Goal: Transaction & Acquisition: Purchase product/service

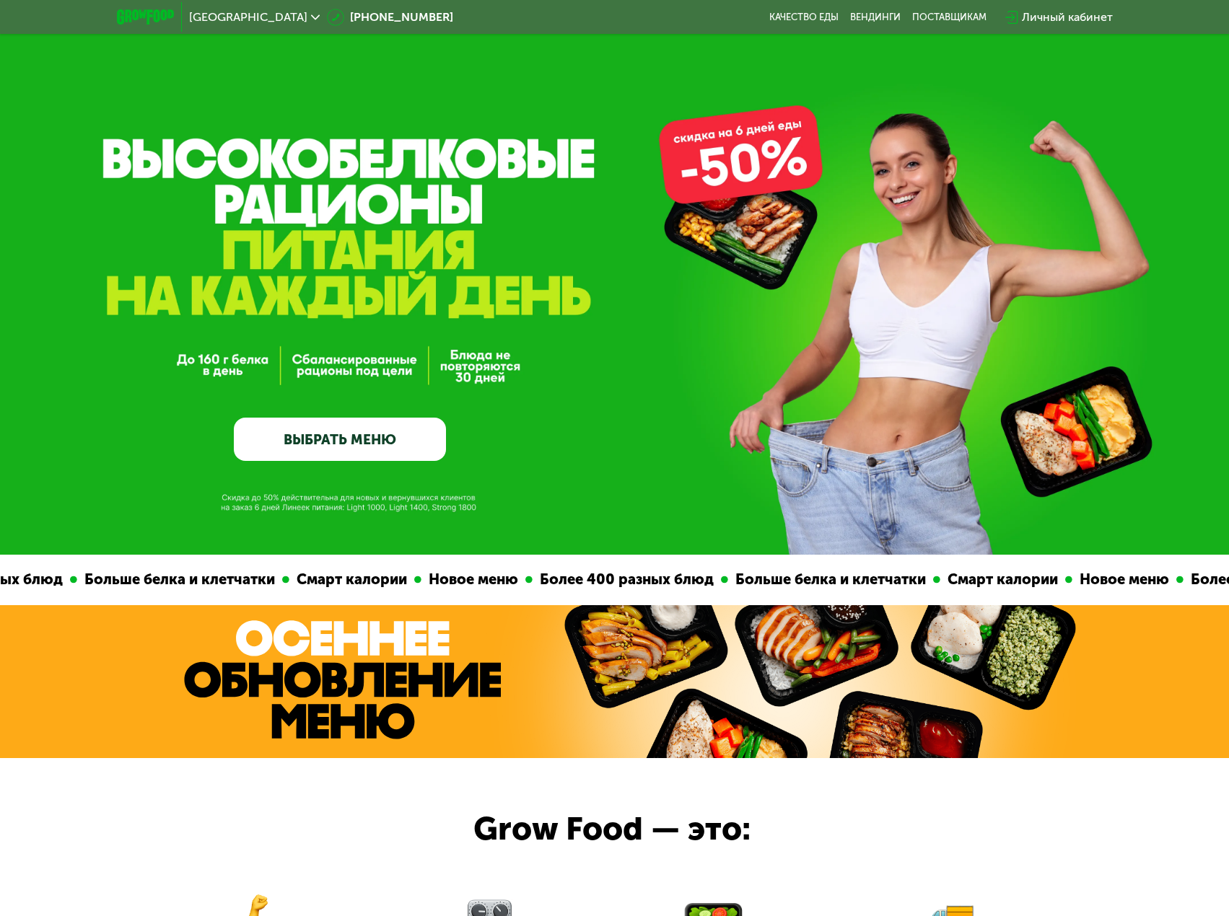
click at [342, 445] on link "ВЫБРАТЬ МЕНЮ" at bounding box center [340, 439] width 212 height 43
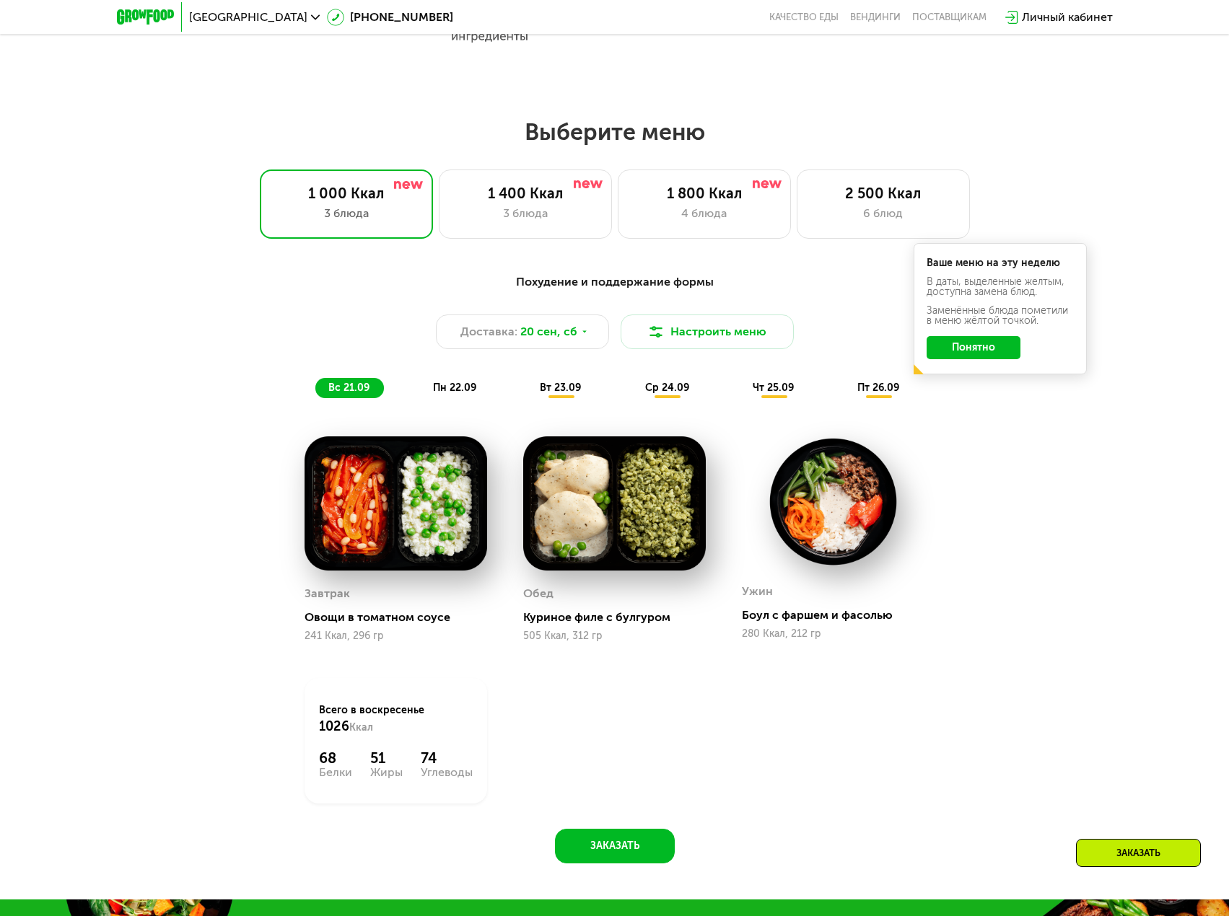
scroll to position [1076, 0]
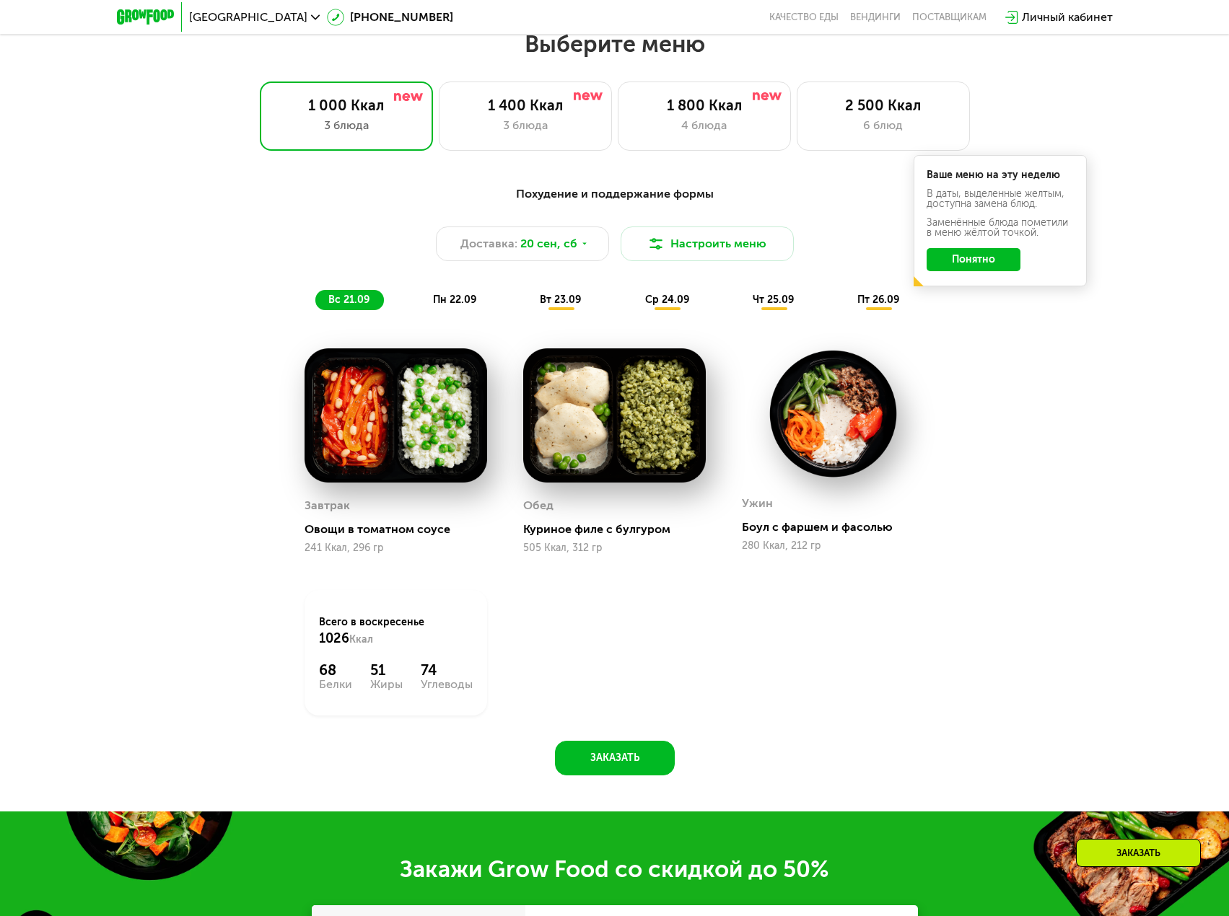
click at [463, 306] on span "пн 22.09" at bounding box center [454, 300] width 43 height 12
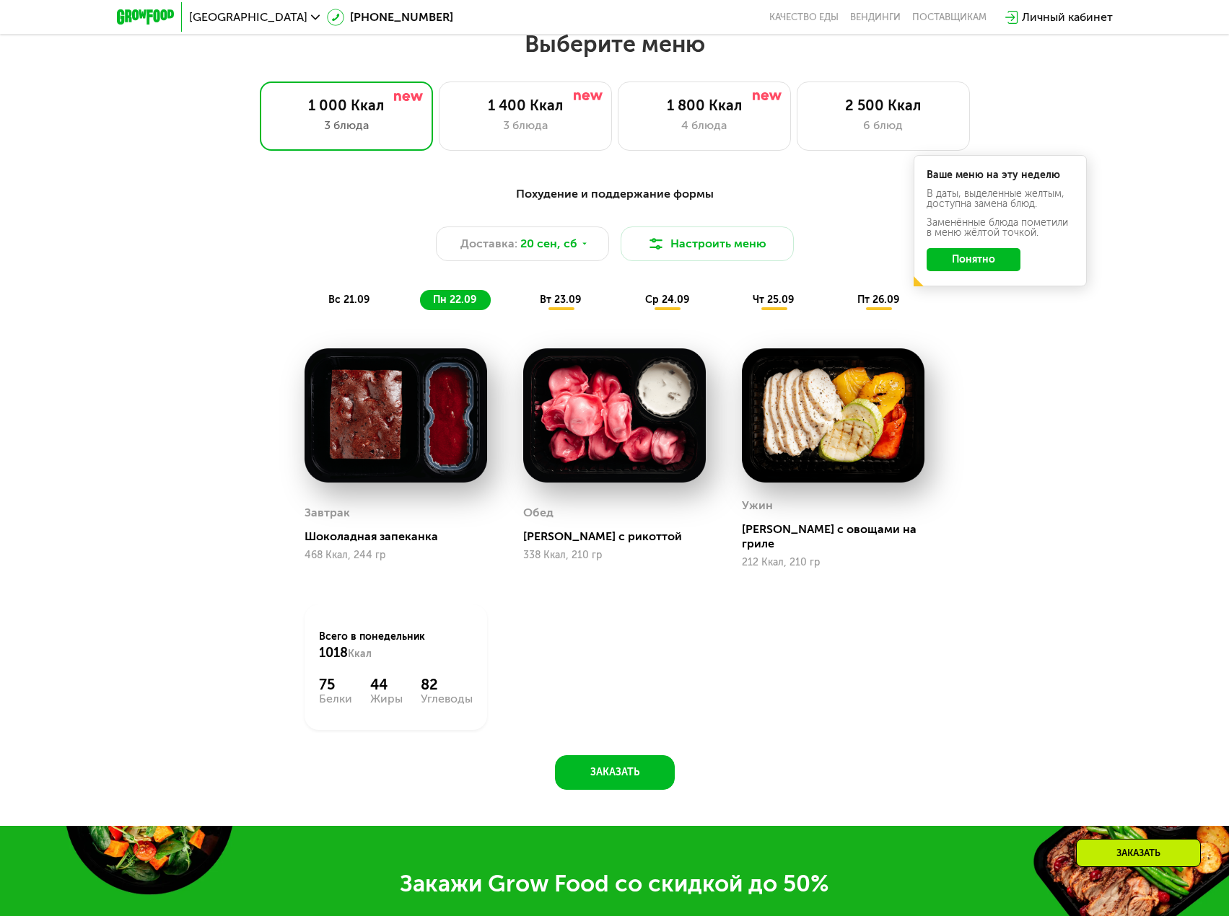
click at [570, 304] on span "вт 23.09" at bounding box center [560, 300] width 41 height 12
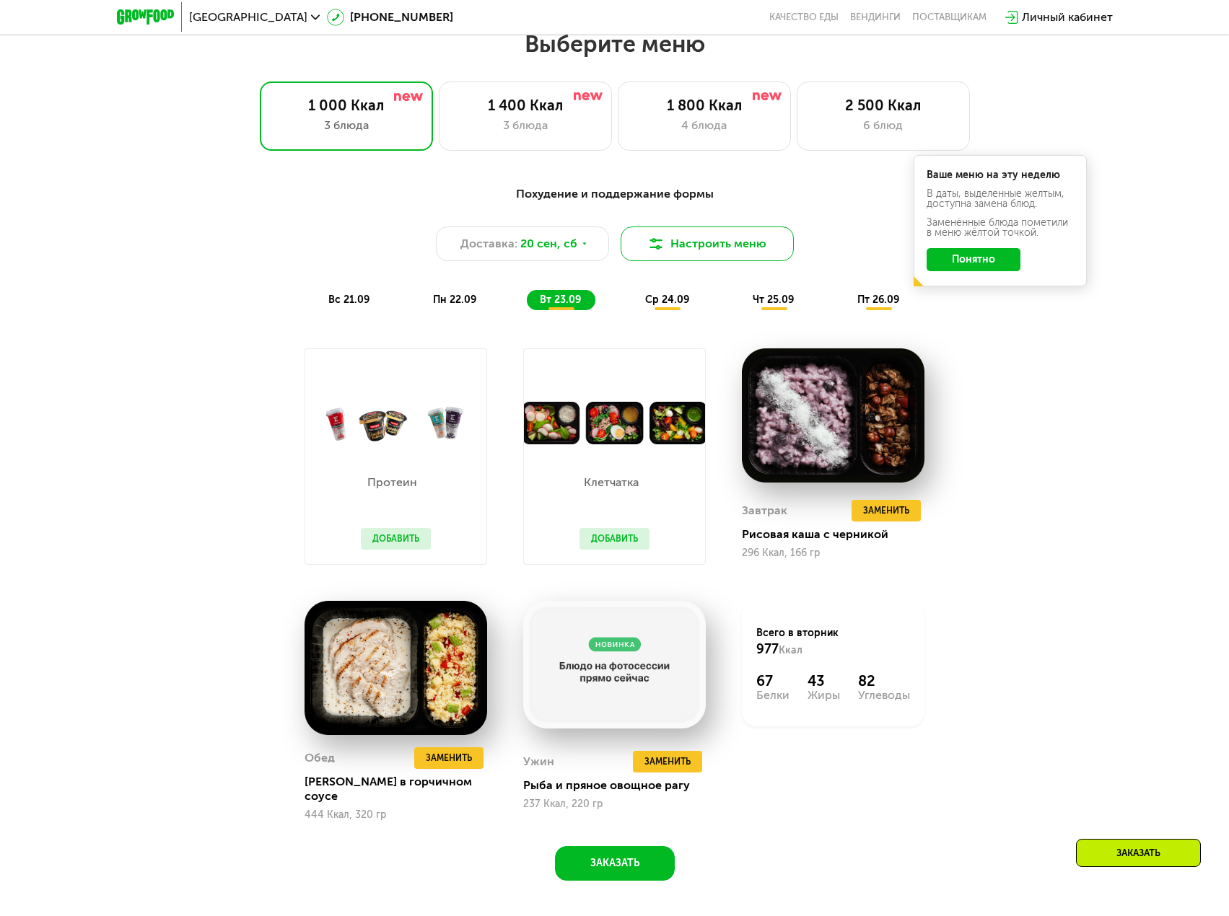
click at [699, 254] on button "Настроить меню" at bounding box center [707, 244] width 173 height 35
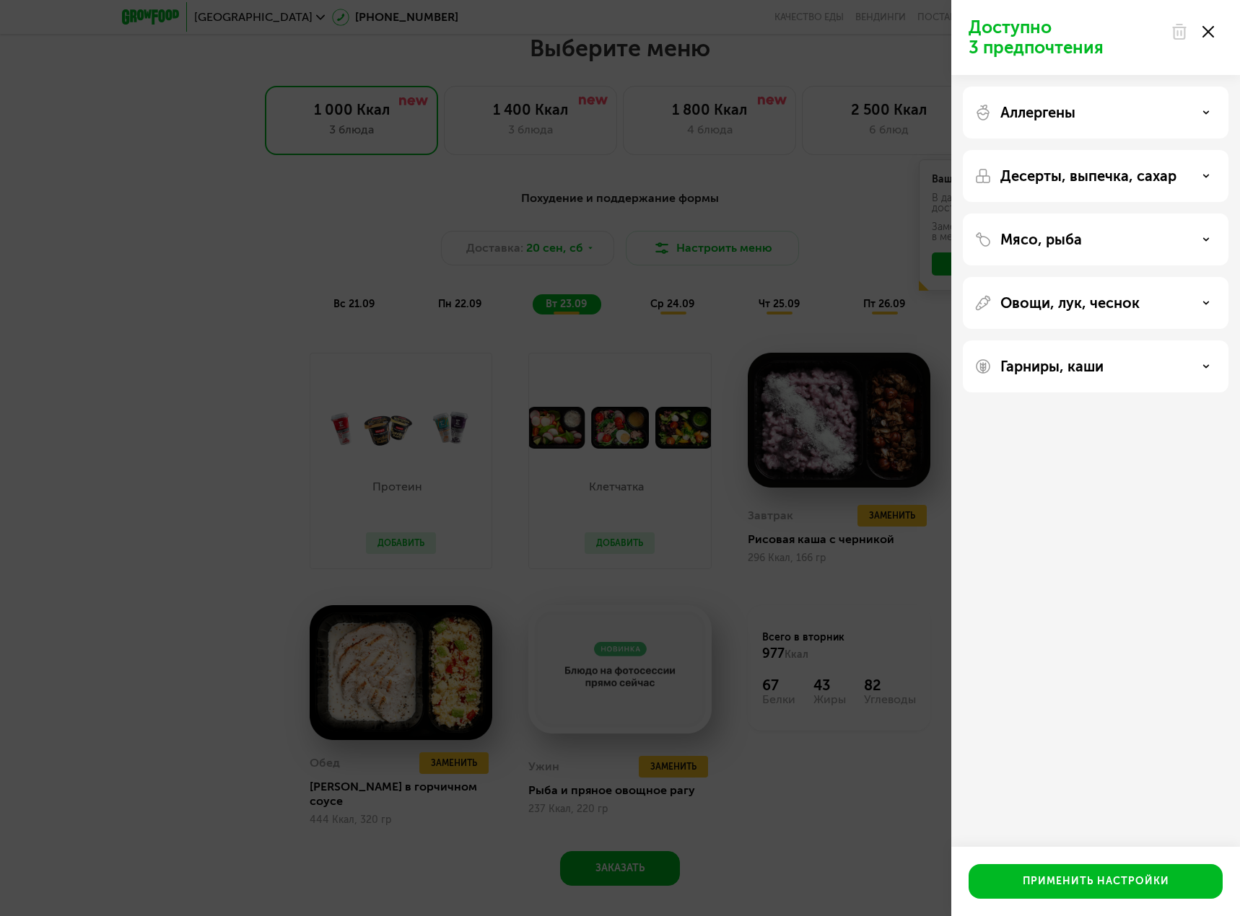
click at [1036, 250] on div "Мясо, рыба" at bounding box center [1096, 240] width 266 height 52
click at [1205, 240] on use at bounding box center [1206, 239] width 5 height 2
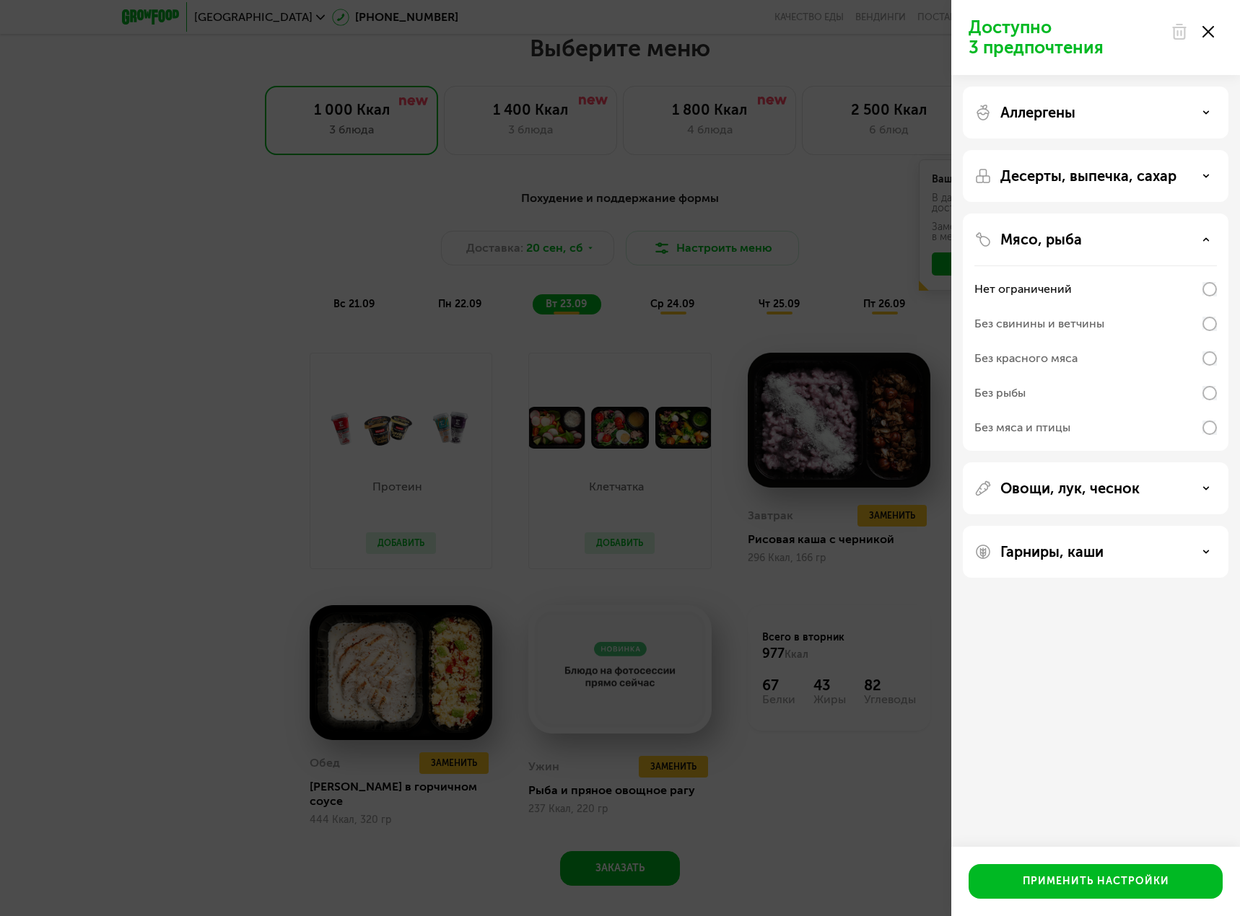
click at [1205, 240] on use at bounding box center [1206, 239] width 5 height 2
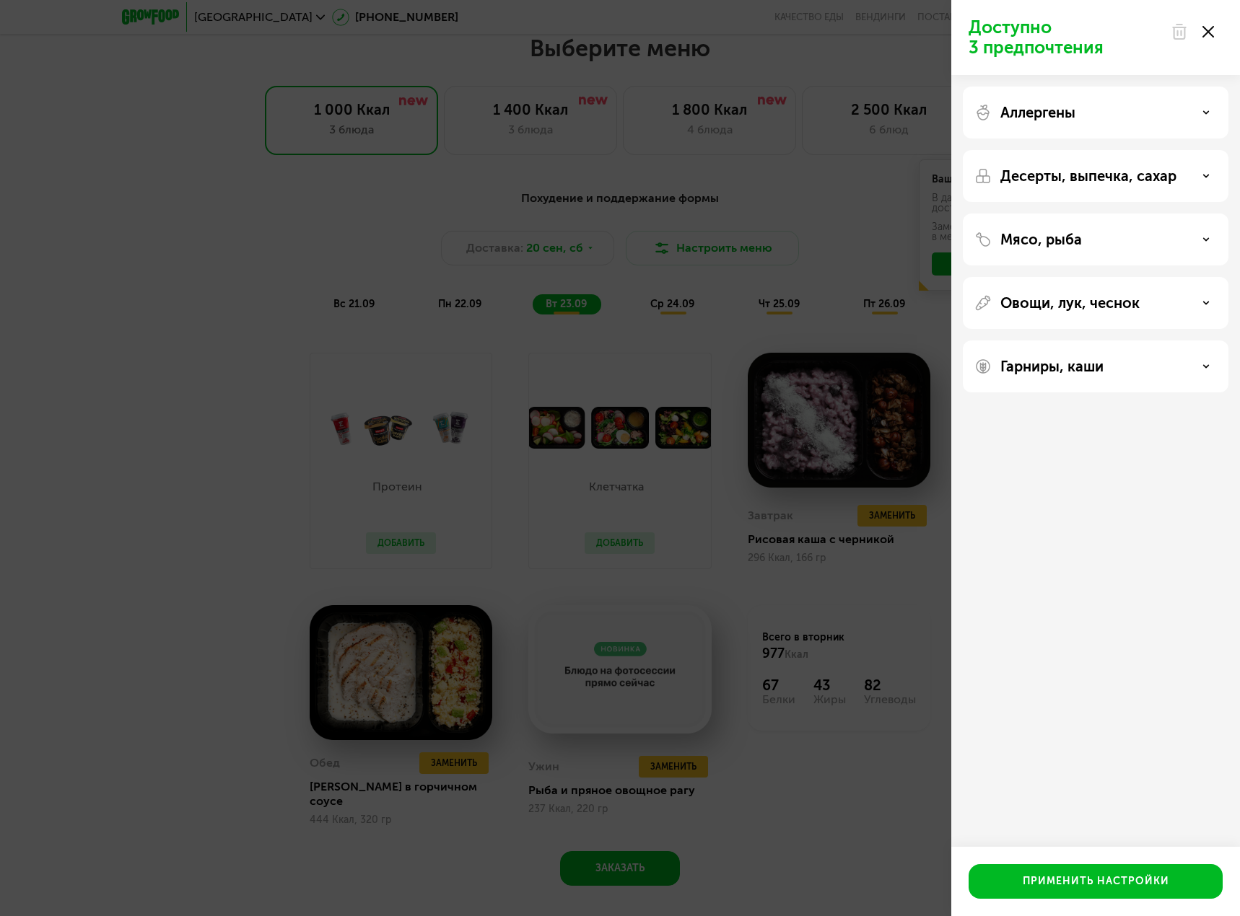
click at [1198, 170] on div "Десерты, выпечка, сахар" at bounding box center [1095, 175] width 242 height 17
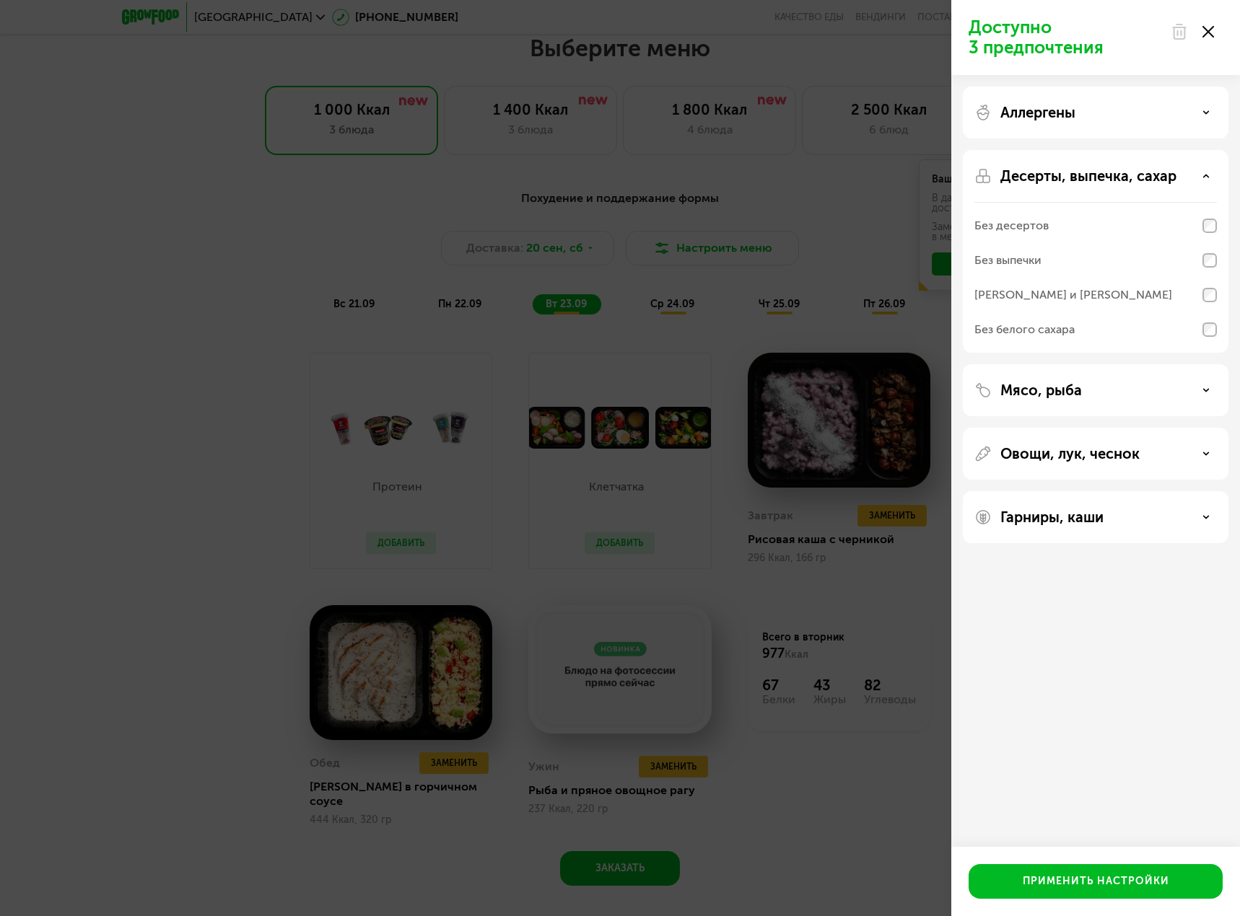
click at [1207, 170] on div "Десерты, выпечка, сахар" at bounding box center [1095, 175] width 242 height 17
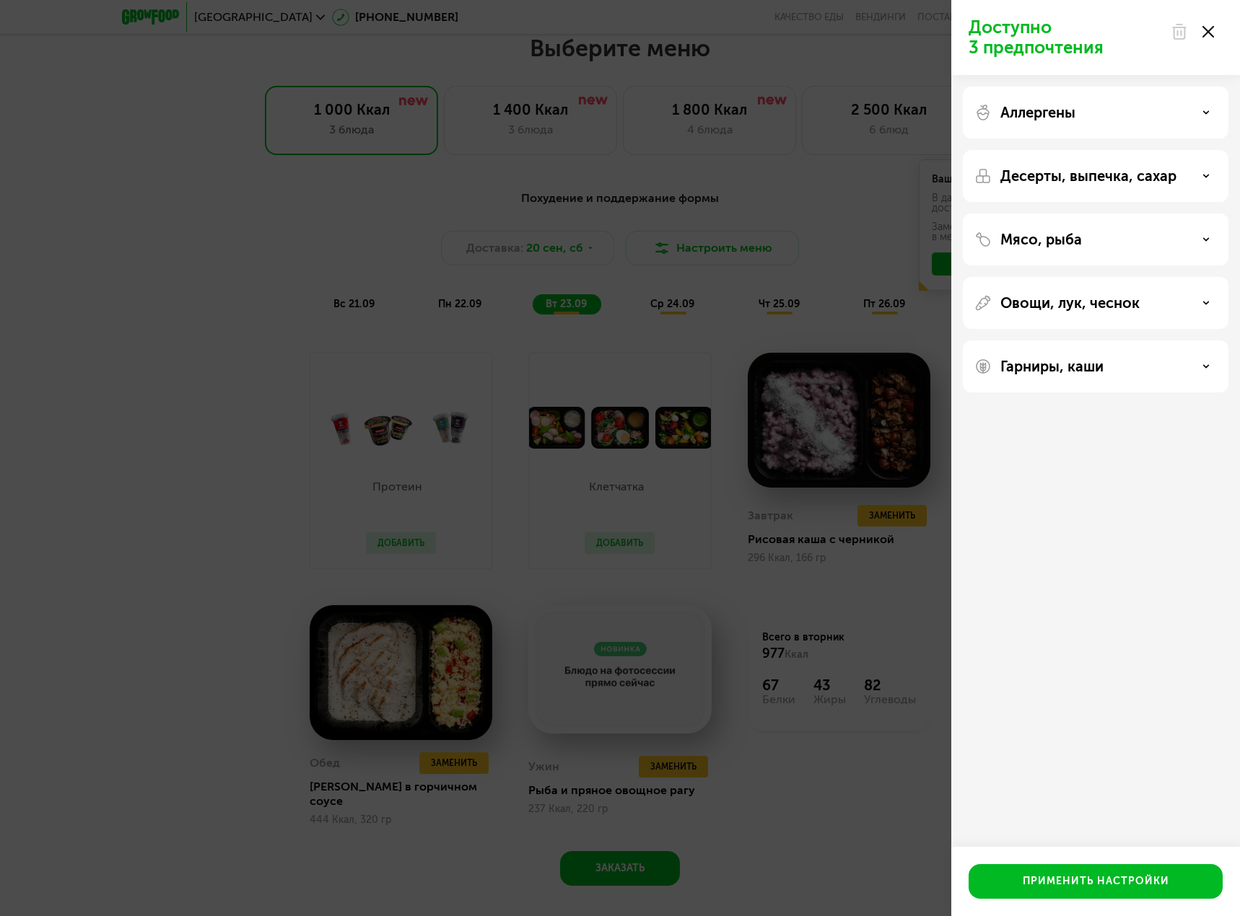
click at [1196, 113] on div "Аллергены" at bounding box center [1095, 112] width 242 height 17
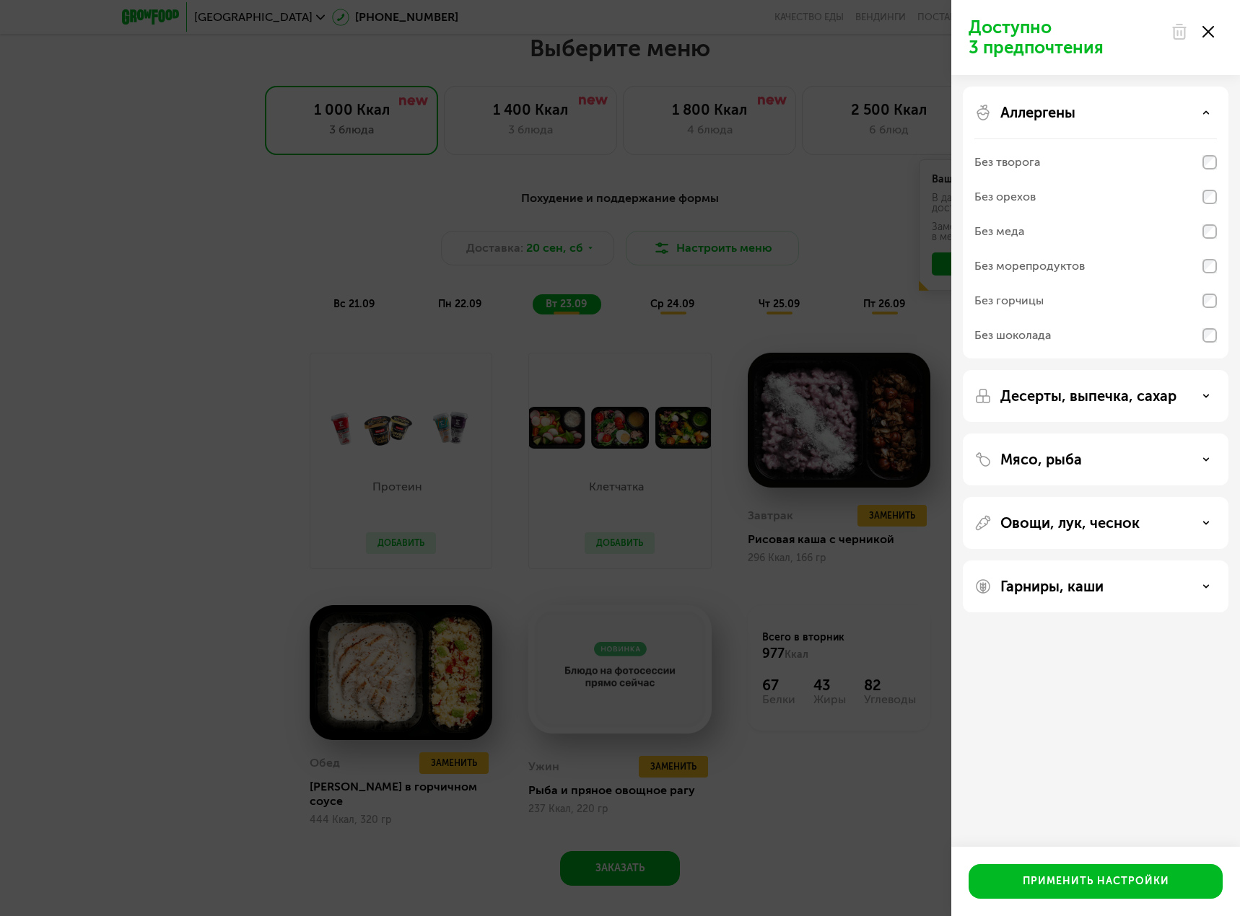
click at [1196, 113] on div "Аллергены" at bounding box center [1095, 112] width 242 height 17
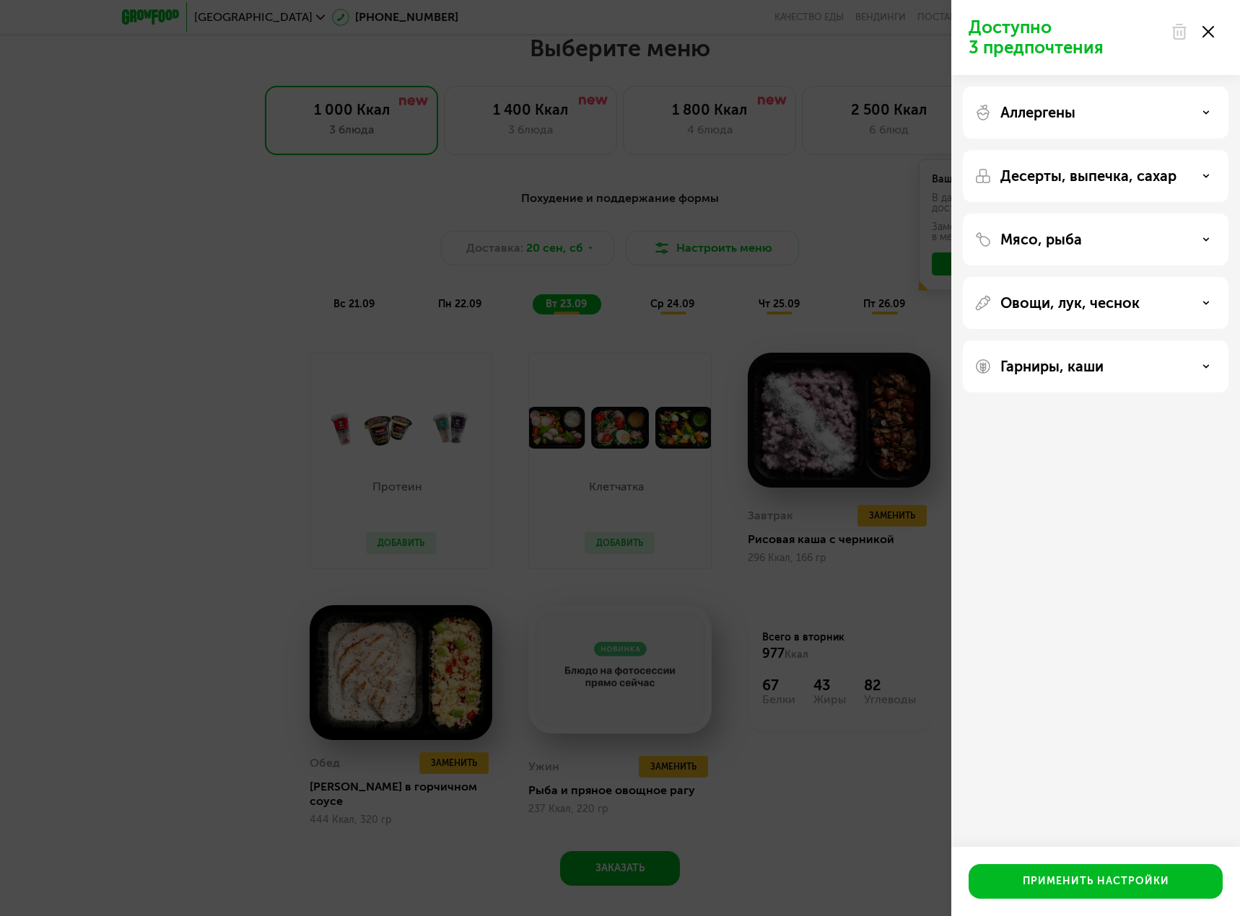
click at [1195, 289] on div "Овощи, лук, чеснок" at bounding box center [1096, 303] width 266 height 52
click at [1203, 310] on div "Овощи, лук, чеснок" at bounding box center [1095, 302] width 242 height 17
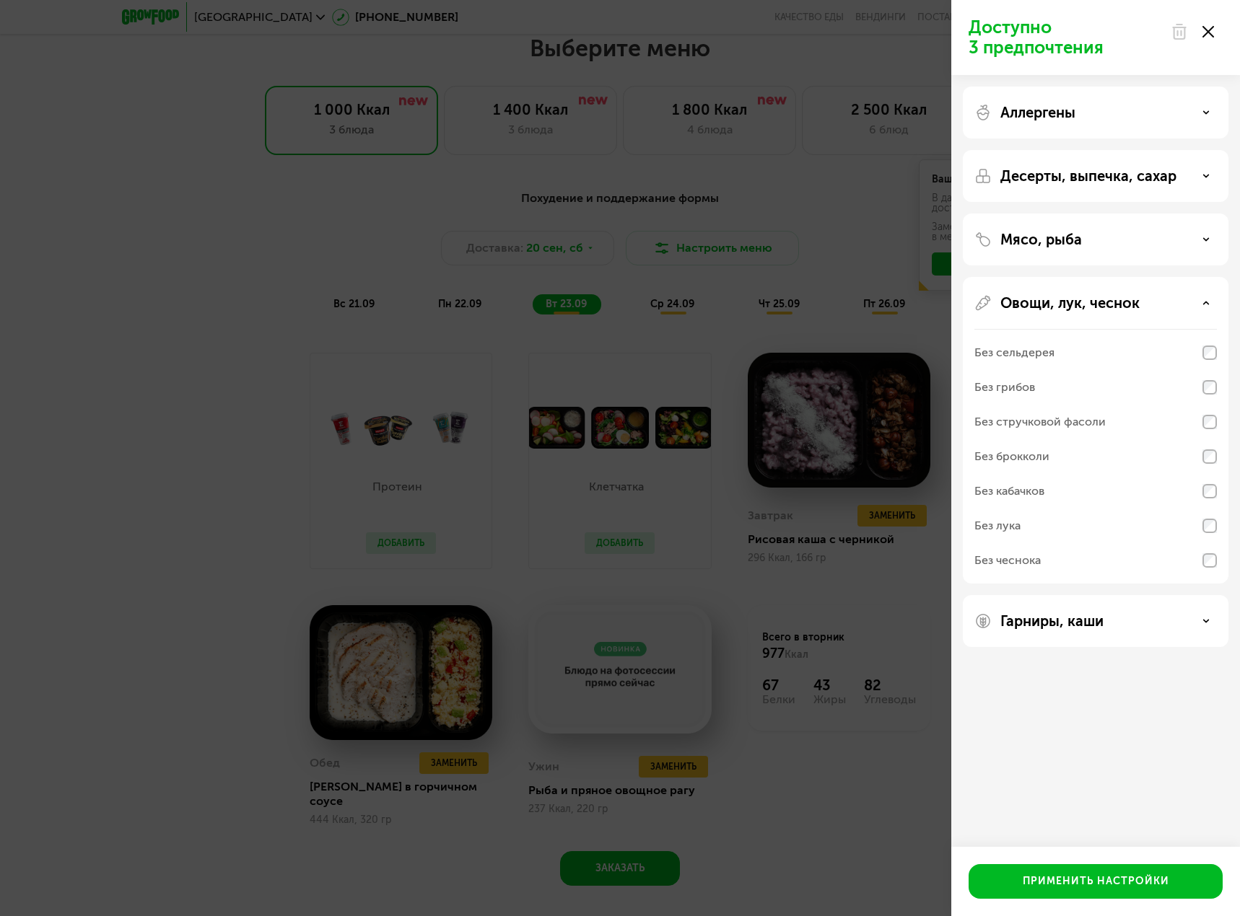
click at [1206, 309] on div "Овощи, лук, чеснок" at bounding box center [1095, 302] width 242 height 17
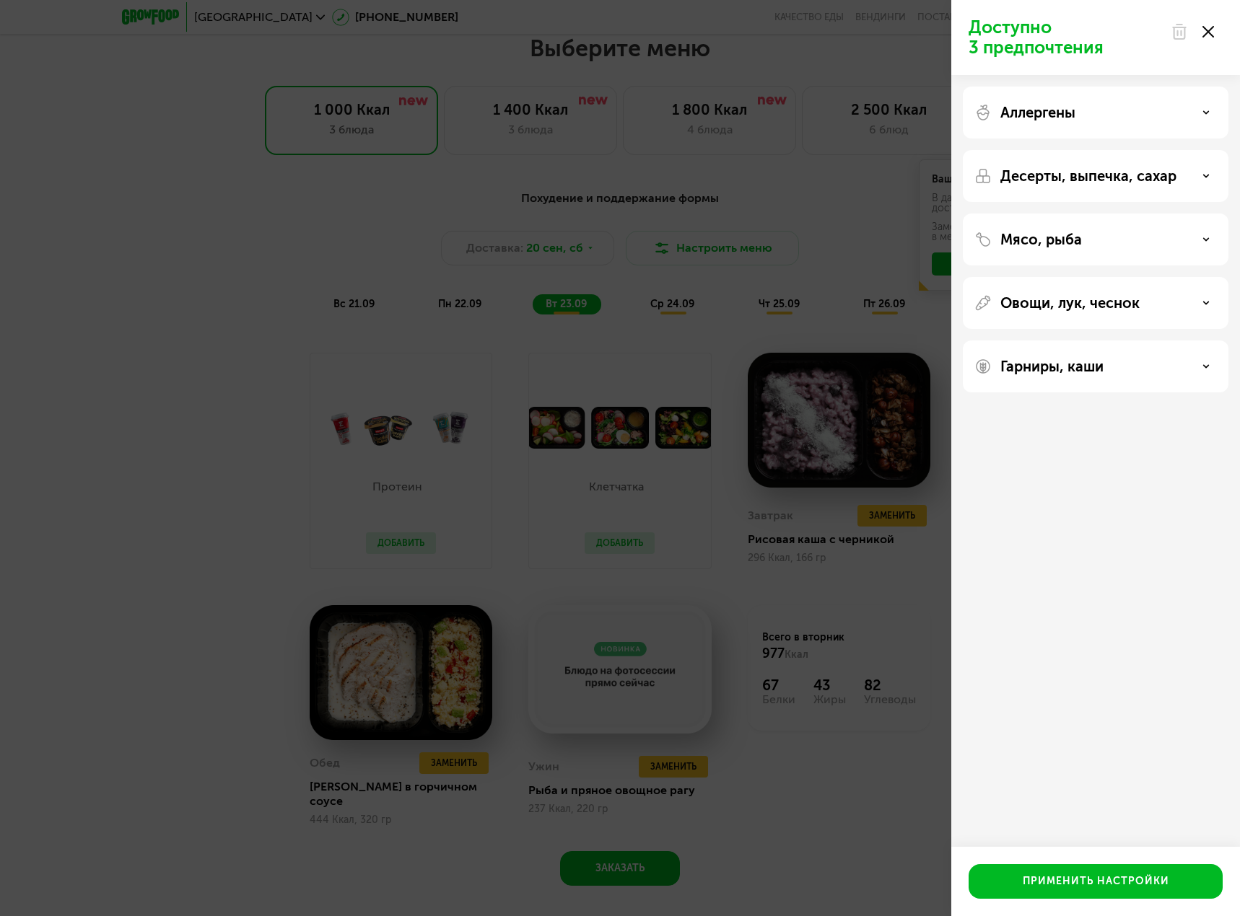
click at [1199, 375] on div "Гарниры, каши" at bounding box center [1095, 366] width 242 height 17
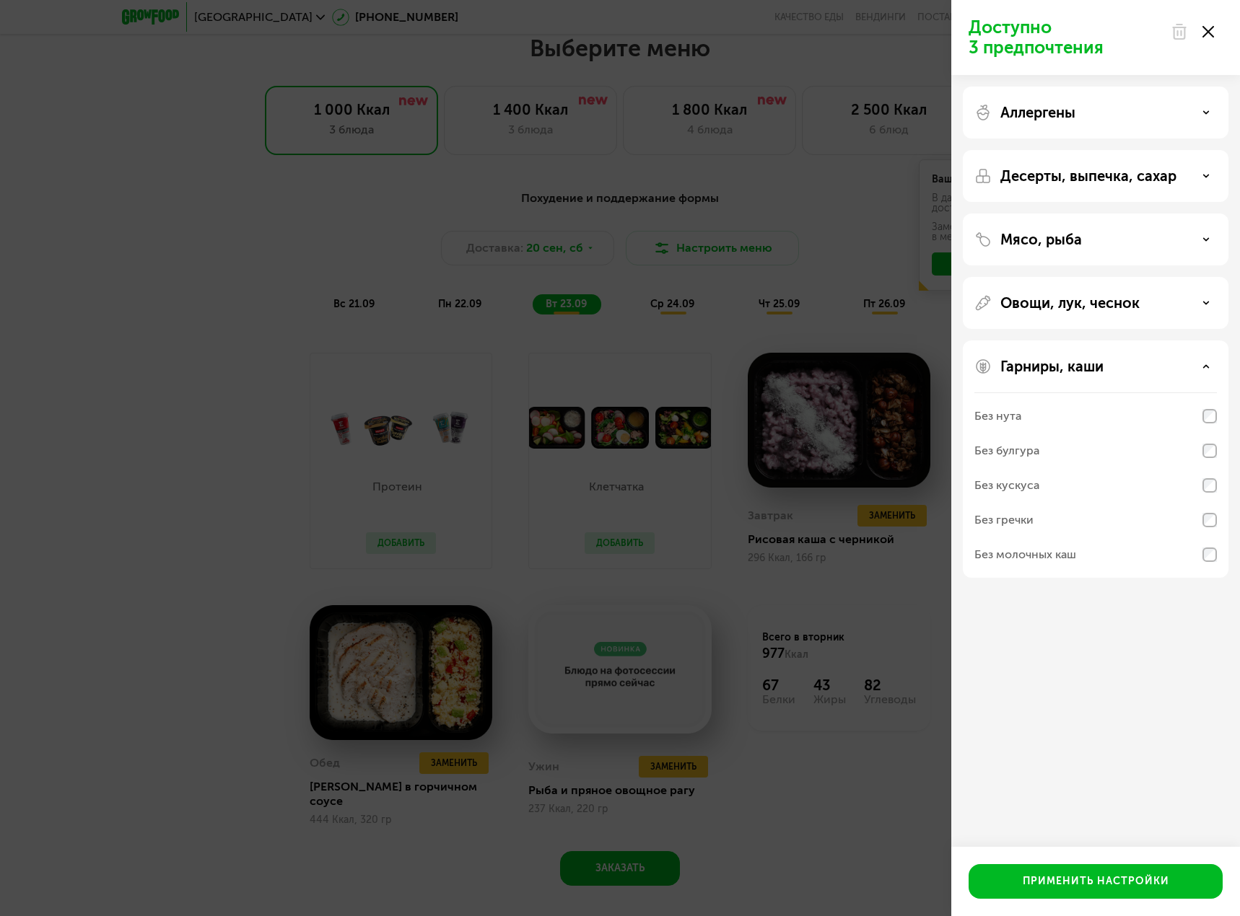
click at [1202, 372] on div "Гарниры, каши" at bounding box center [1095, 366] width 242 height 17
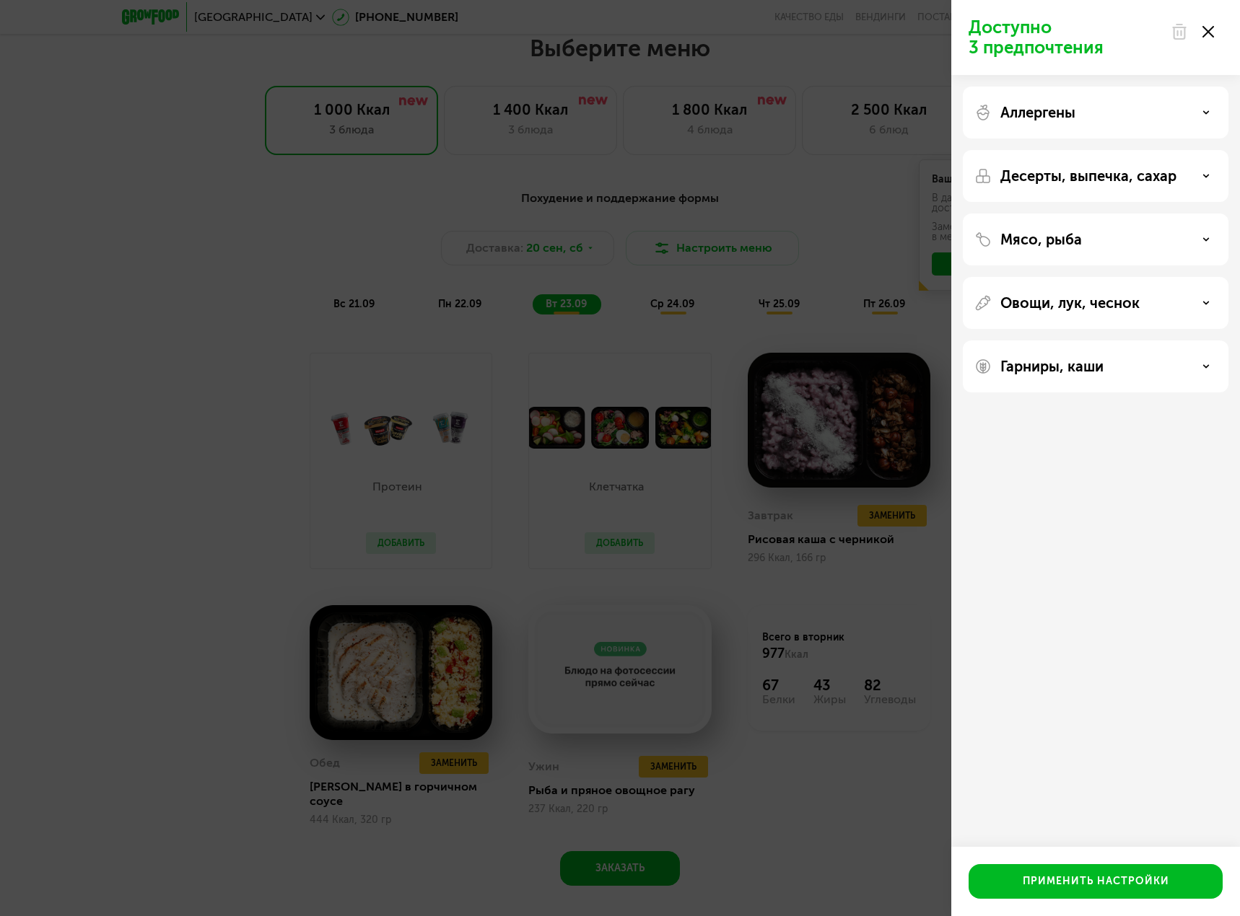
click at [1209, 39] on div at bounding box center [1192, 31] width 61 height 29
click at [1207, 32] on use at bounding box center [1208, 32] width 12 height 12
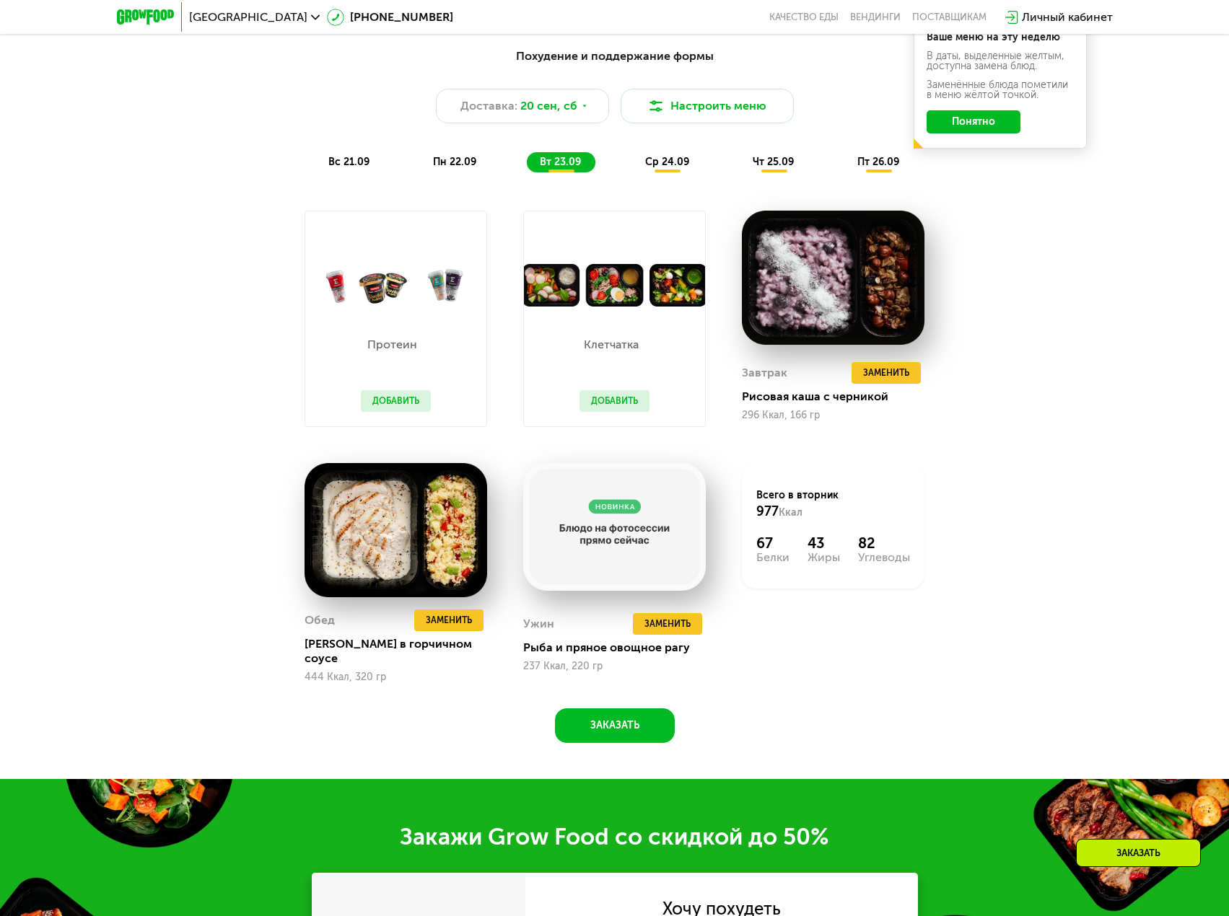
scroll to position [1220, 0]
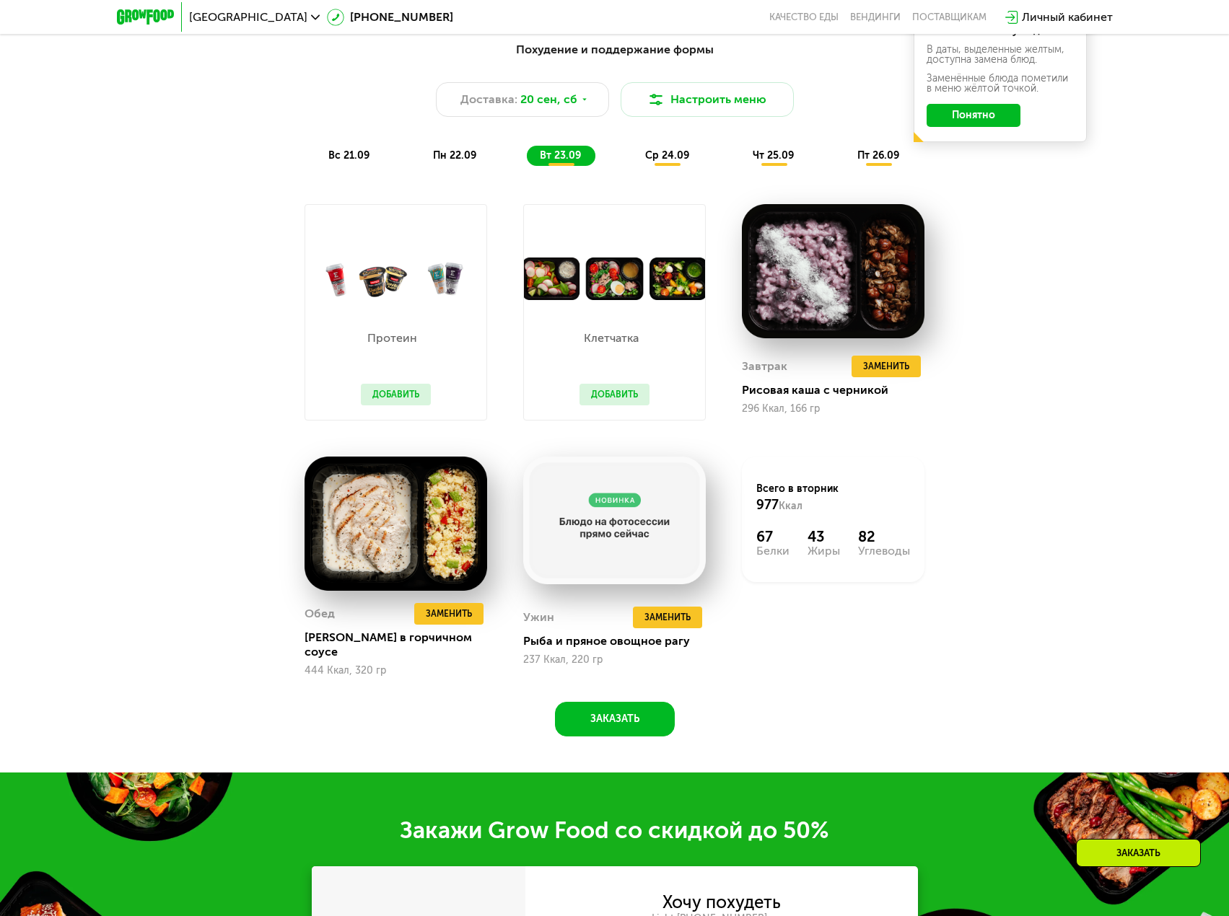
click at [387, 401] on button "Добавить" at bounding box center [396, 395] width 70 height 22
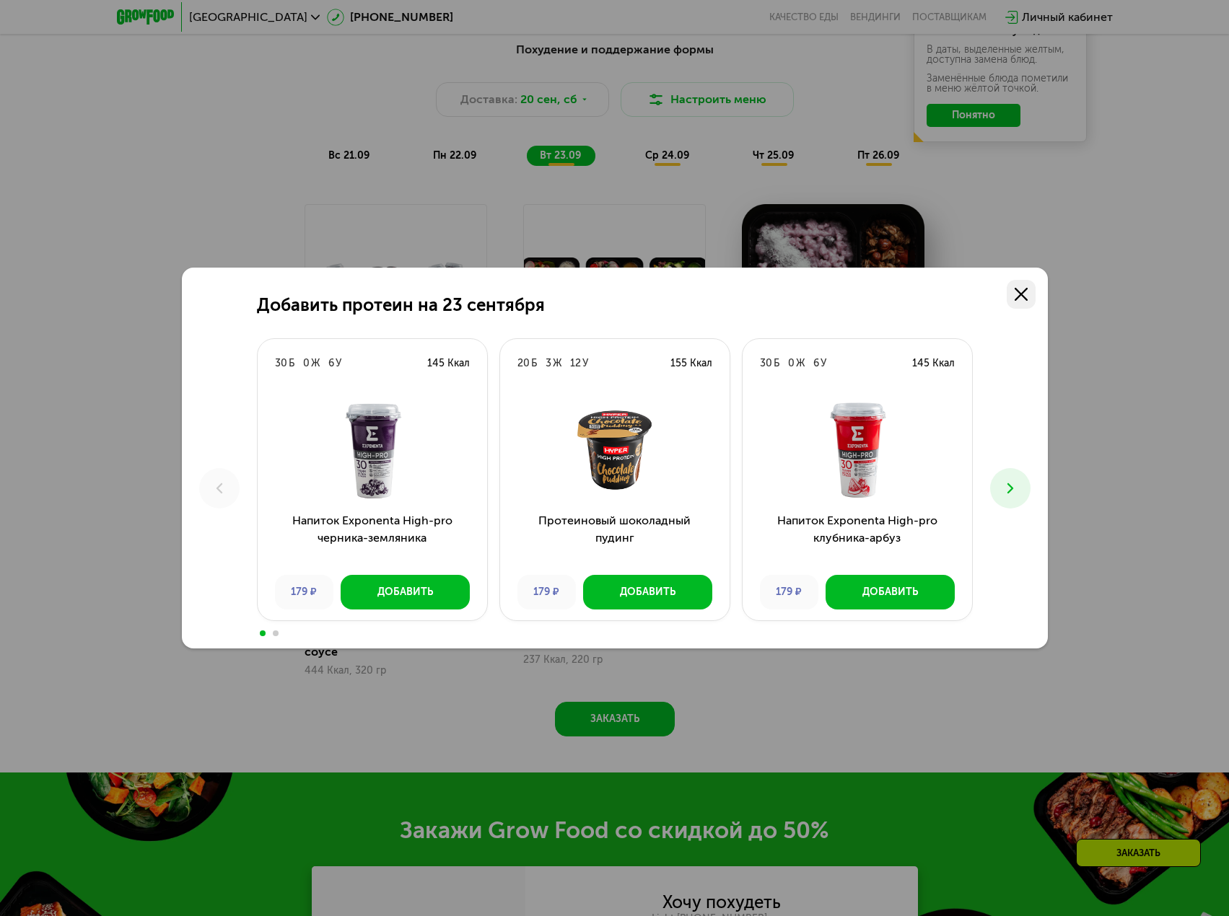
click at [1020, 299] on icon at bounding box center [1021, 294] width 13 height 13
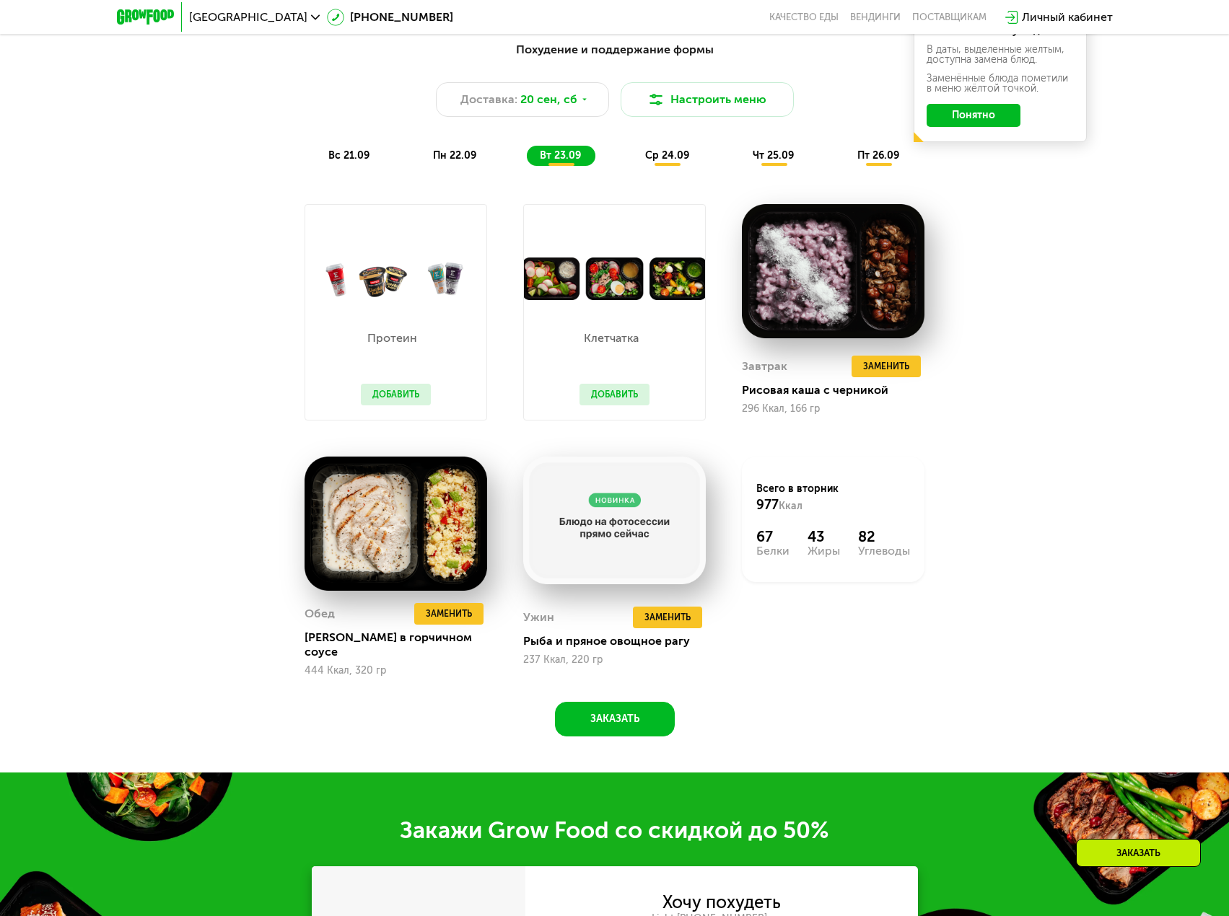
click at [1034, 457] on div "Похудение и поддержание формы Доставка: [DATE] Настроить меню вс 21.09 пн 22.09…" at bounding box center [614, 384] width 889 height 704
click at [439, 161] on span "пн 22.09" at bounding box center [454, 155] width 43 height 12
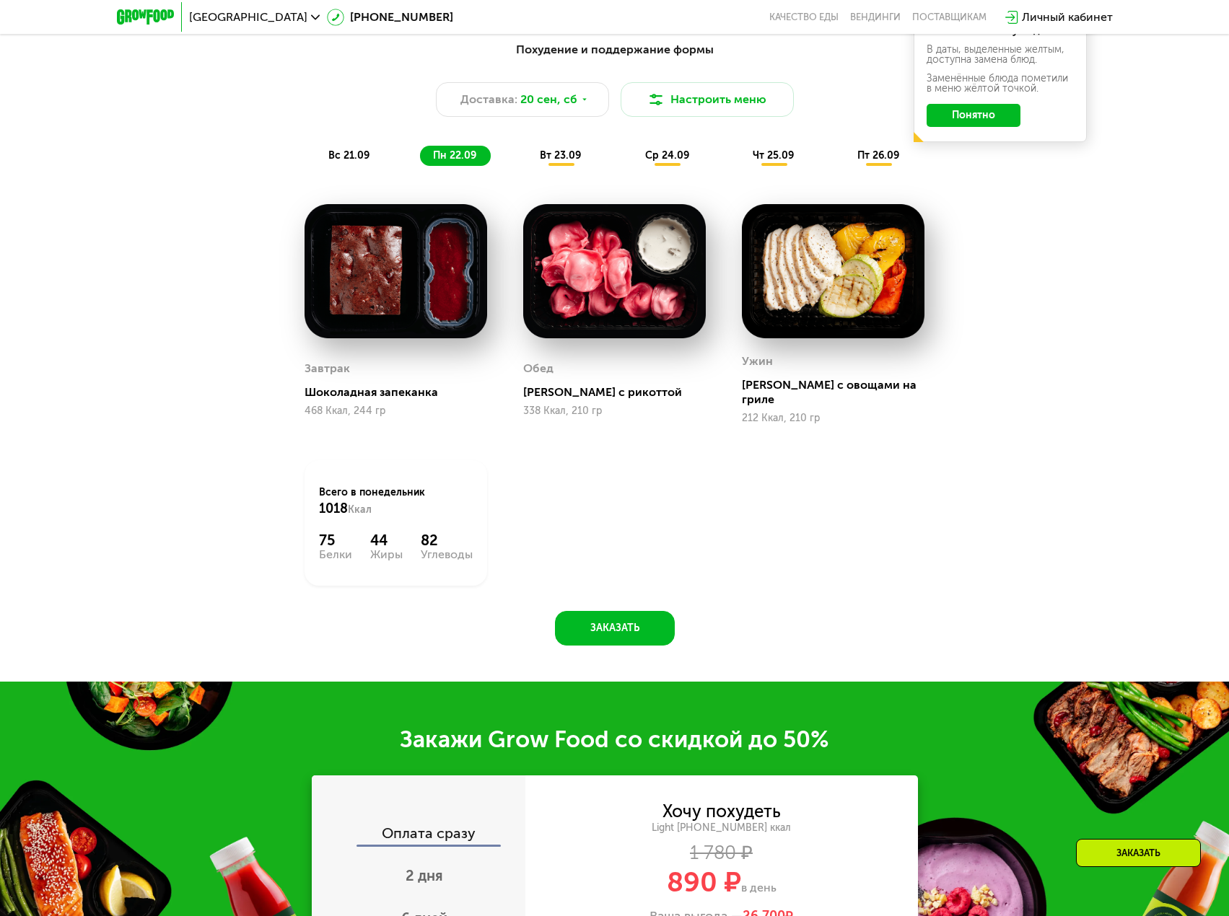
click at [548, 157] on span "вт 23.09" at bounding box center [560, 155] width 41 height 12
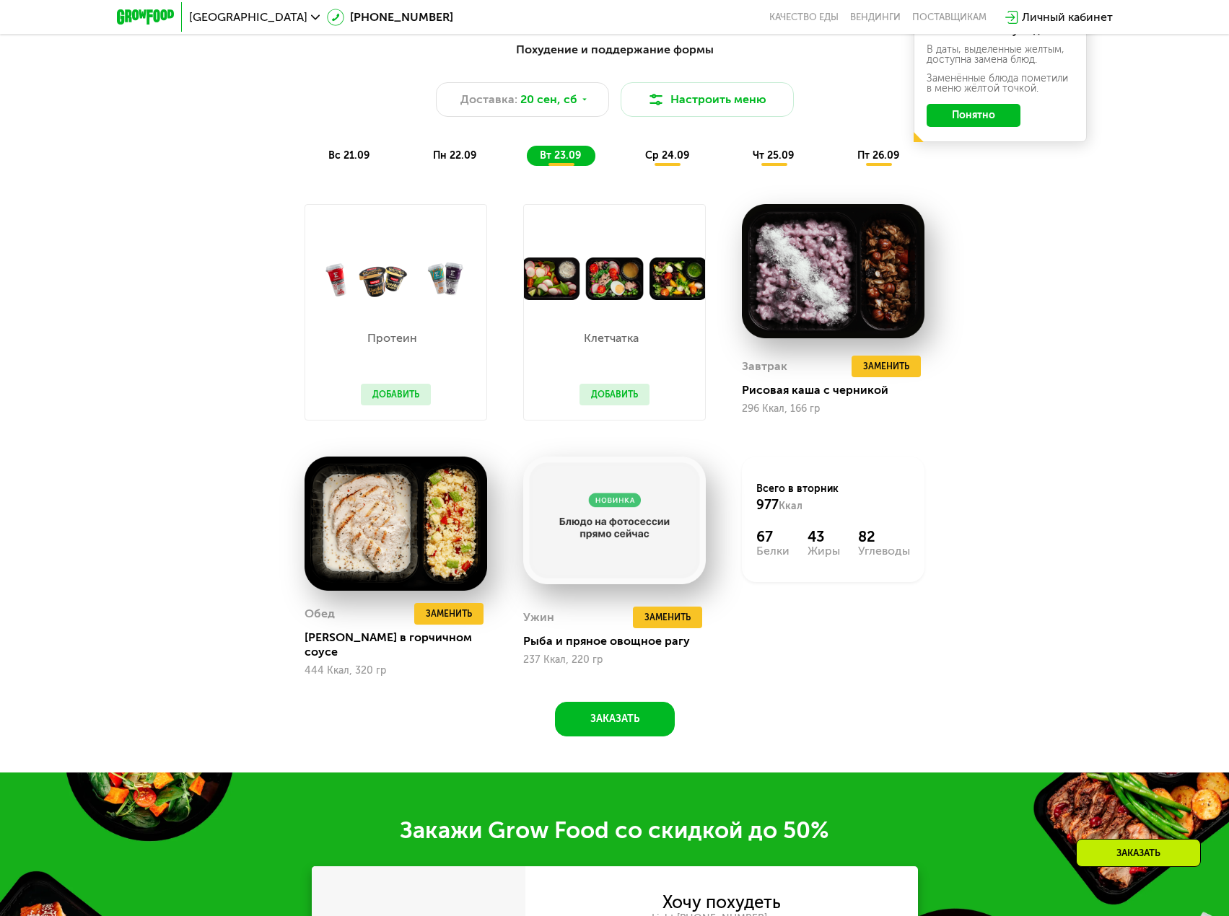
click at [654, 161] on span "ср 24.09" at bounding box center [667, 155] width 44 height 12
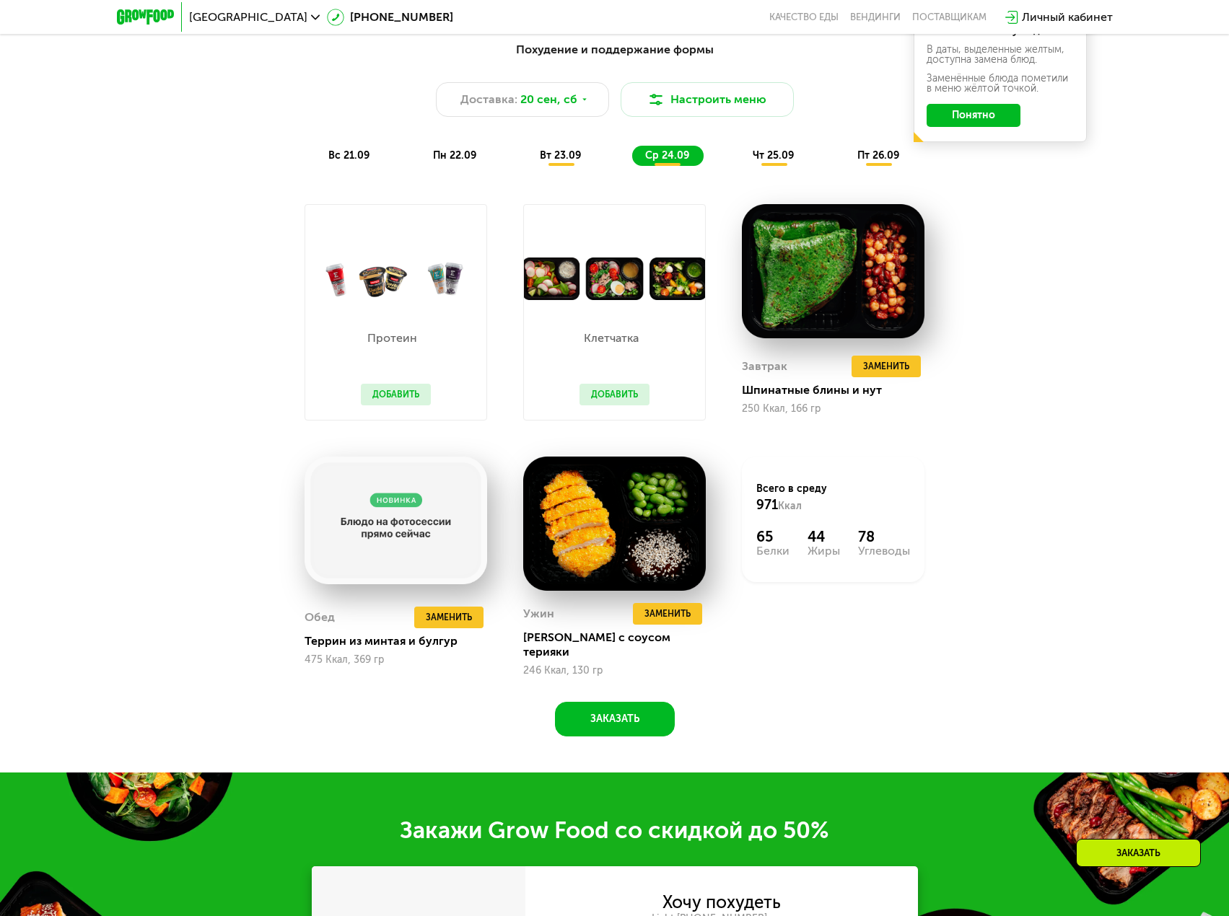
click at [778, 155] on span "чт 25.09" at bounding box center [773, 155] width 41 height 12
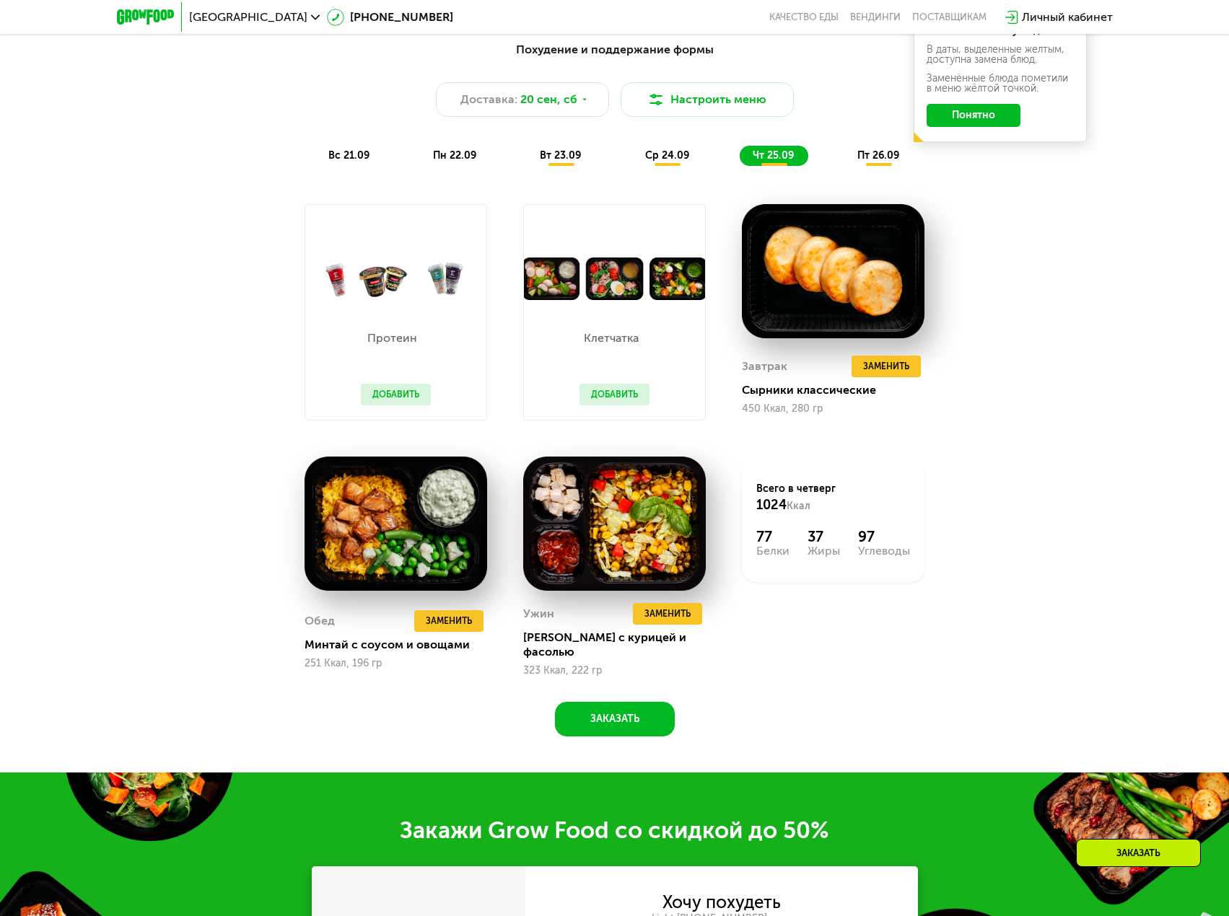
click at [971, 121] on button "Понятно" at bounding box center [974, 115] width 94 height 23
click at [881, 158] on span "пт 26.09" at bounding box center [878, 155] width 42 height 12
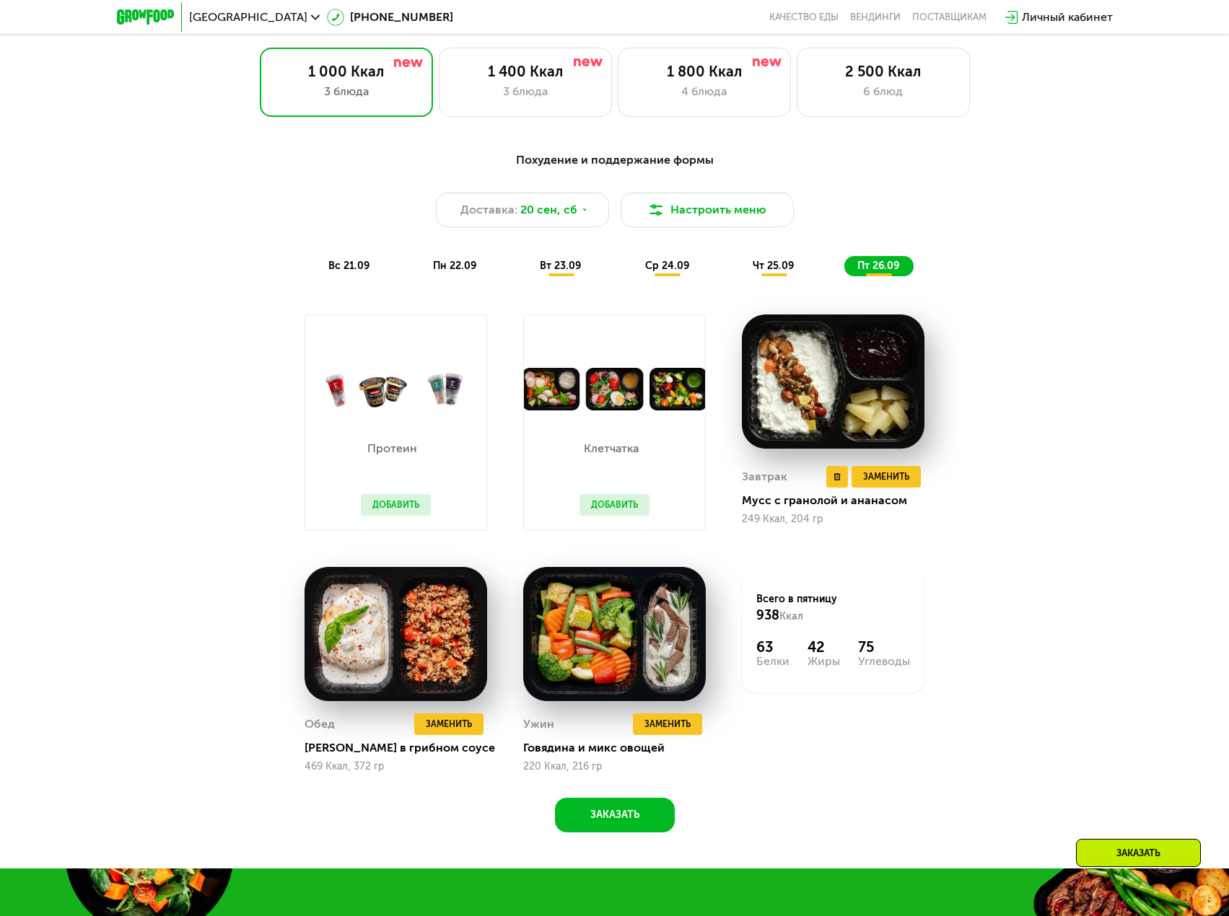
scroll to position [1004, 0]
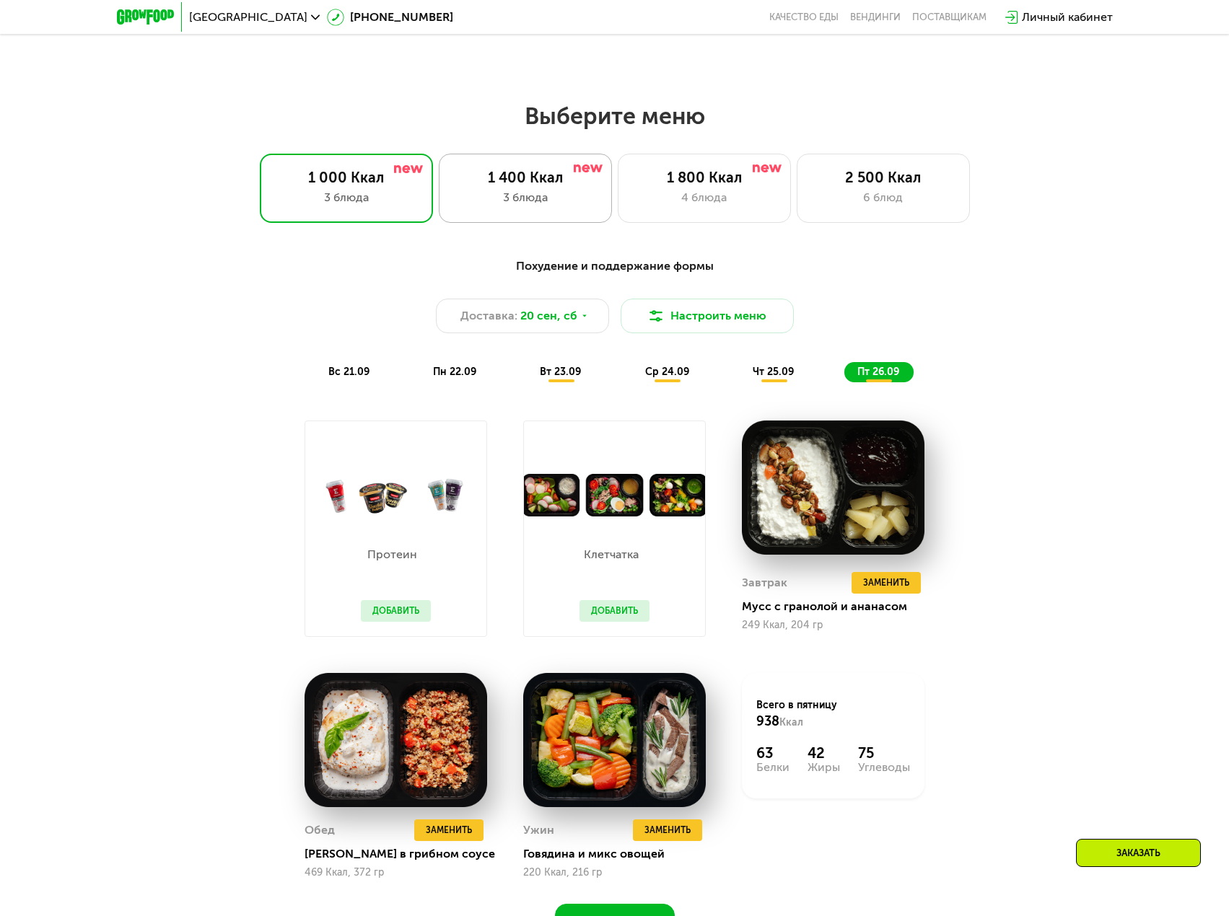
click at [483, 203] on div "3 блюда" at bounding box center [525, 197] width 143 height 17
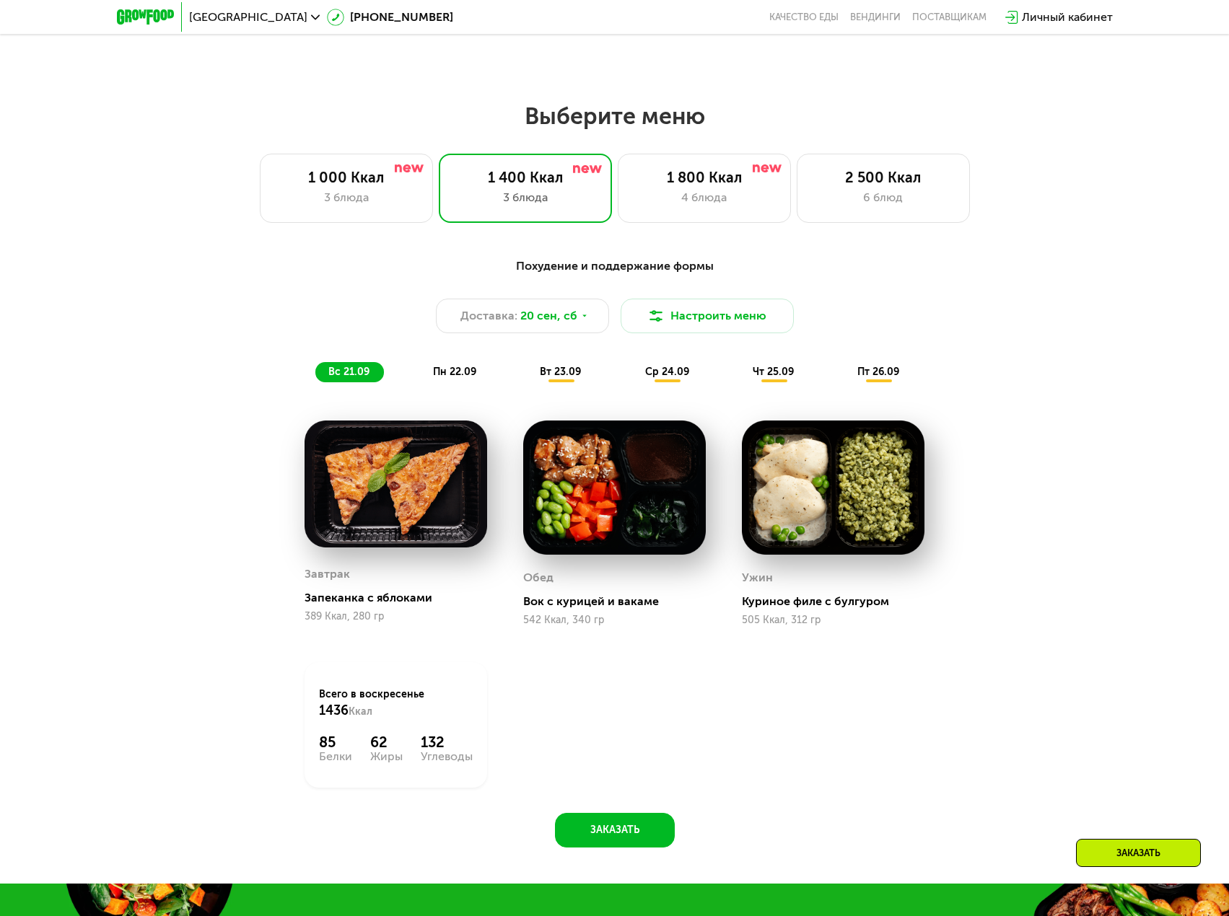
click at [466, 378] on span "пн 22.09" at bounding box center [454, 372] width 43 height 12
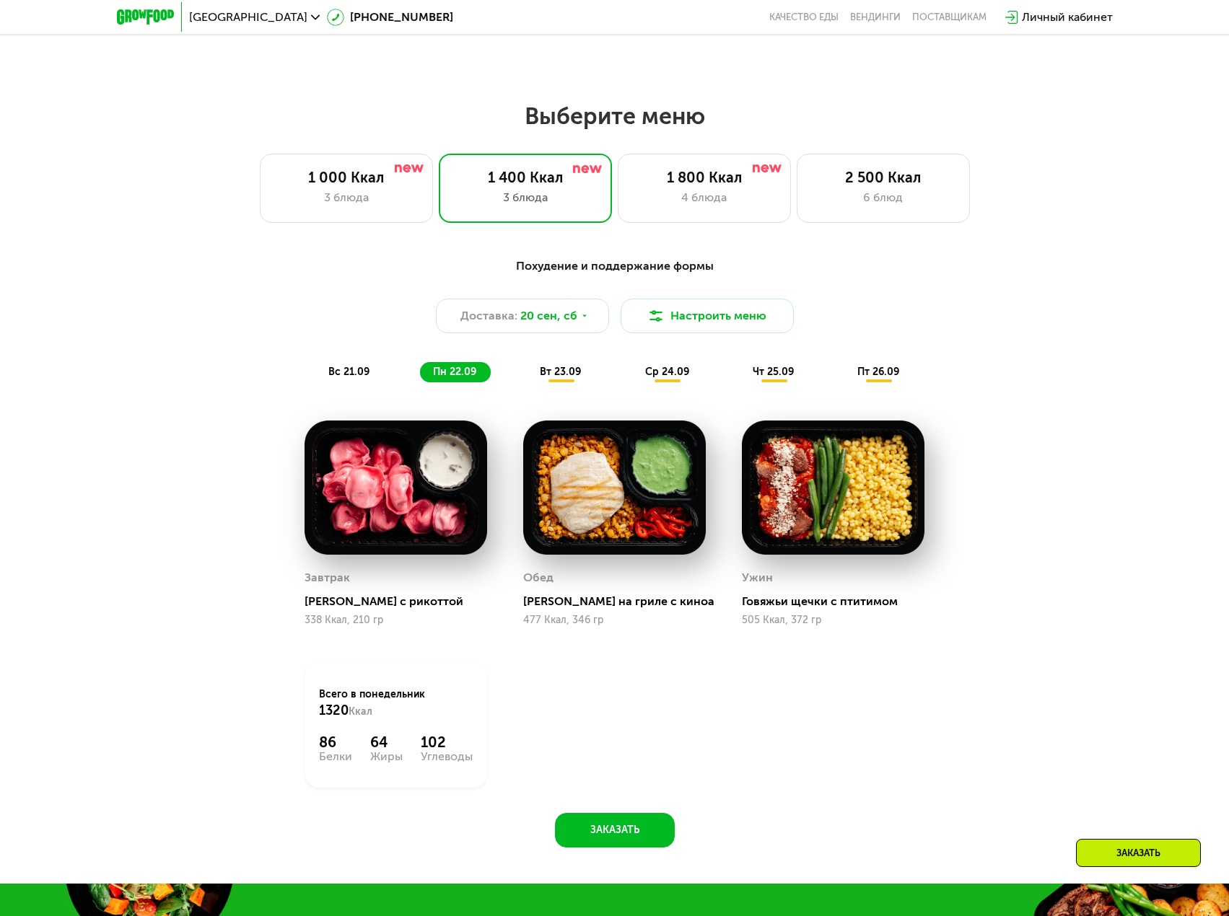
click at [665, 378] on span "ср 24.09" at bounding box center [667, 372] width 44 height 12
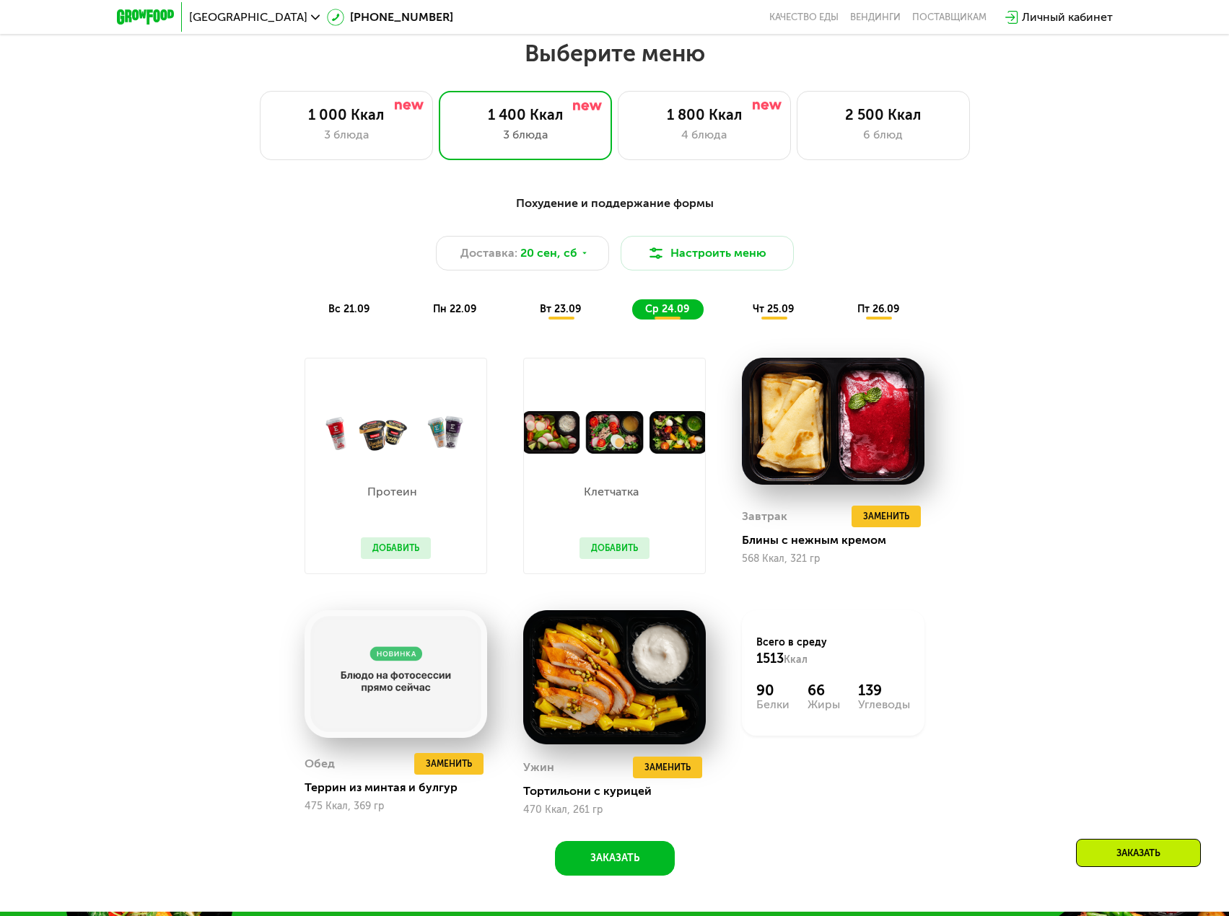
scroll to position [1076, 0]
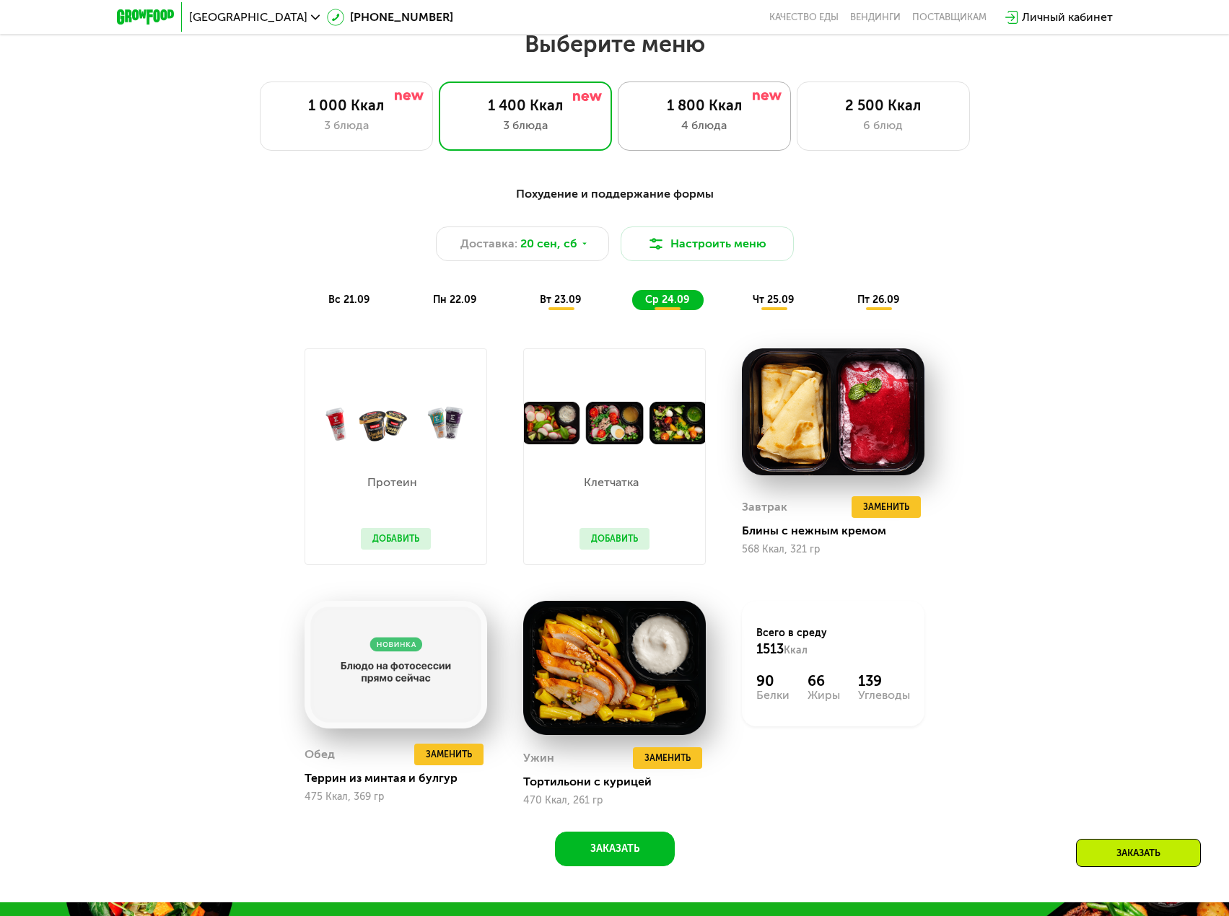
click at [704, 108] on div "1 800 Ккал" at bounding box center [704, 105] width 143 height 17
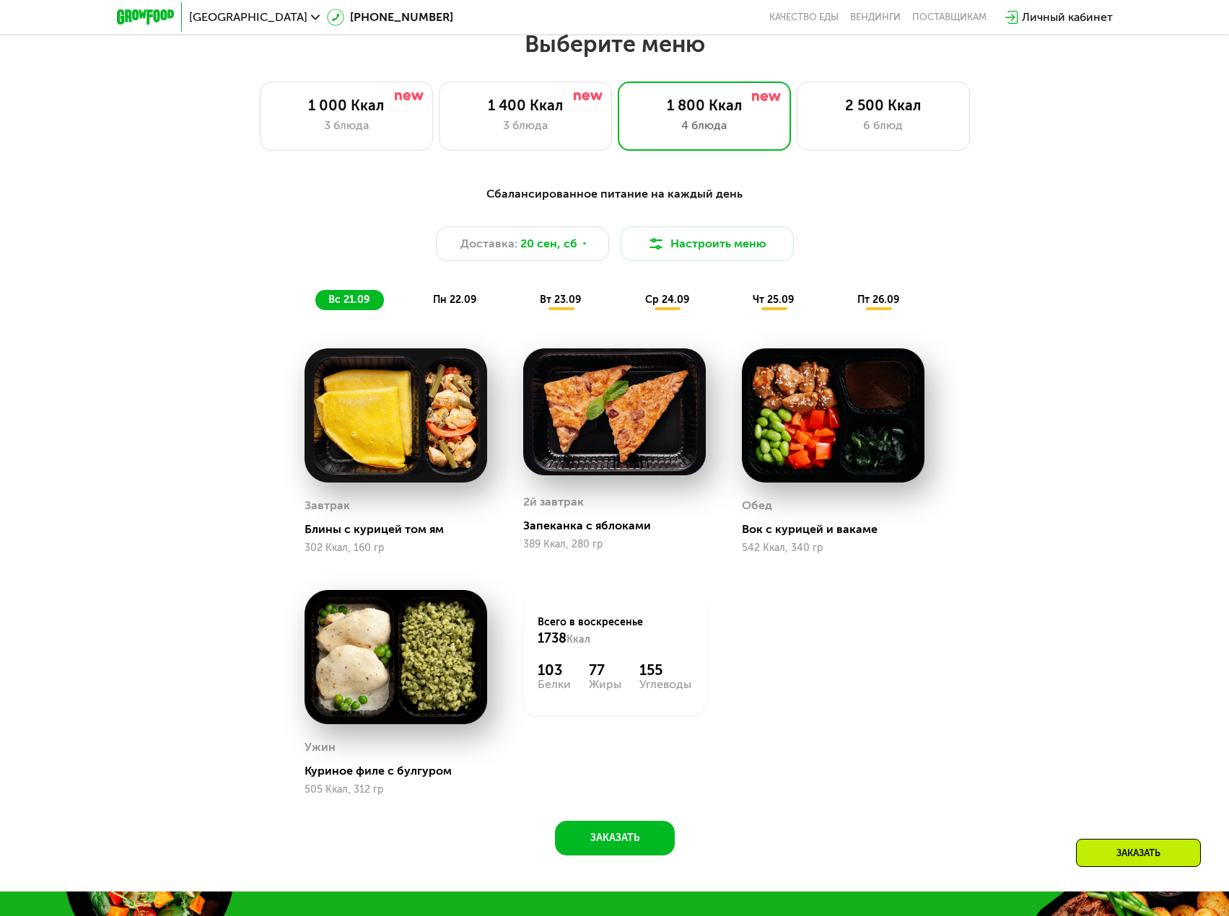
click at [465, 305] on span "пн 22.09" at bounding box center [454, 300] width 43 height 12
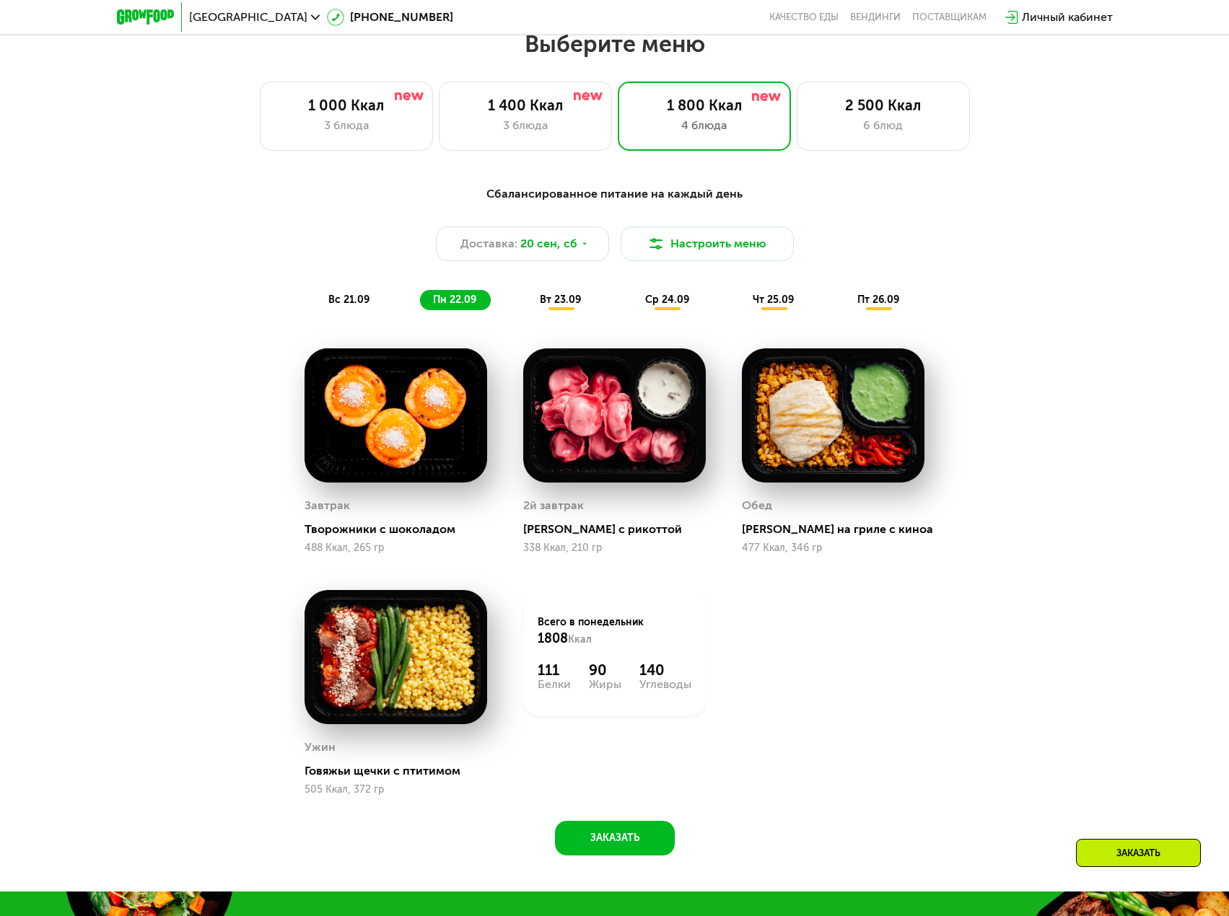
click at [875, 305] on span "пт 26.09" at bounding box center [878, 300] width 42 height 12
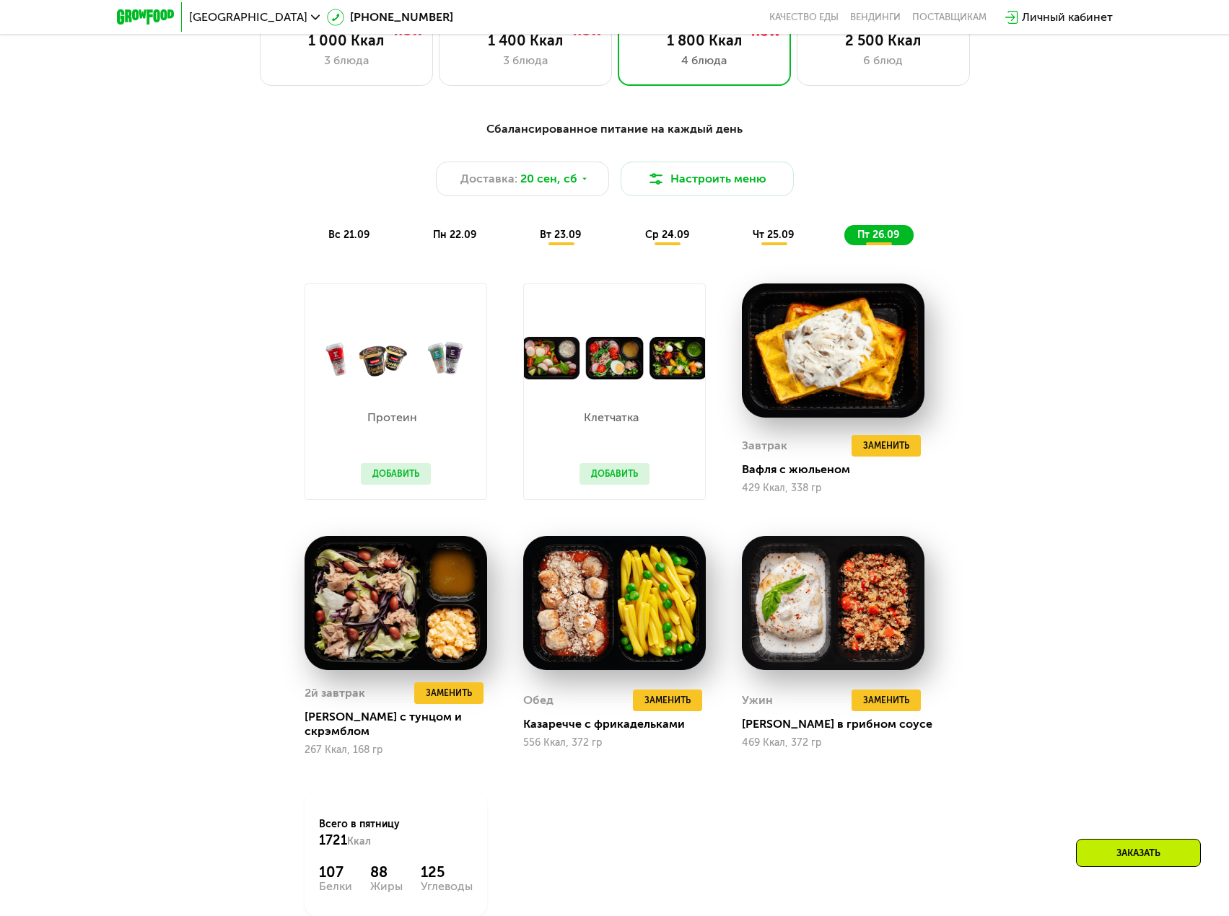
scroll to position [1148, 0]
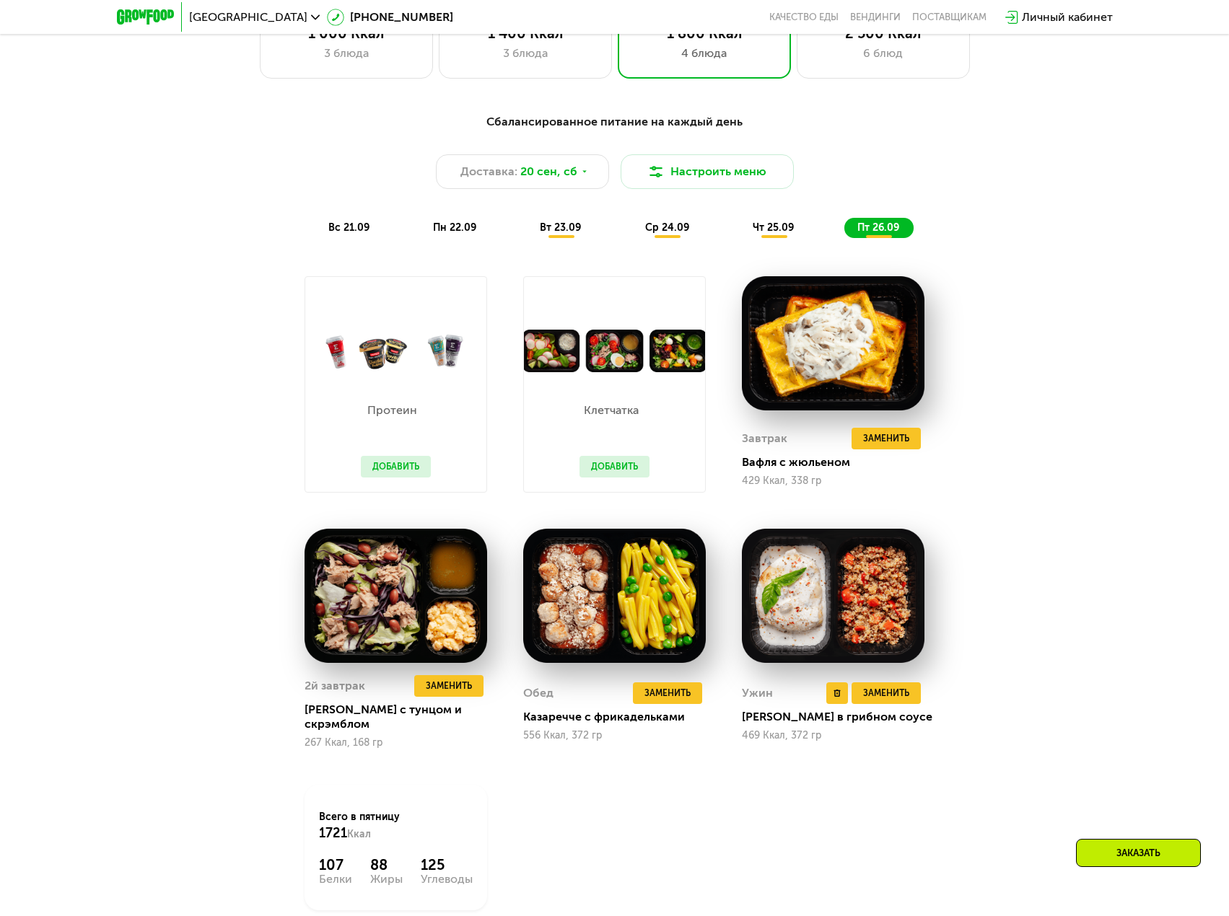
click at [831, 604] on img at bounding box center [833, 596] width 183 height 134
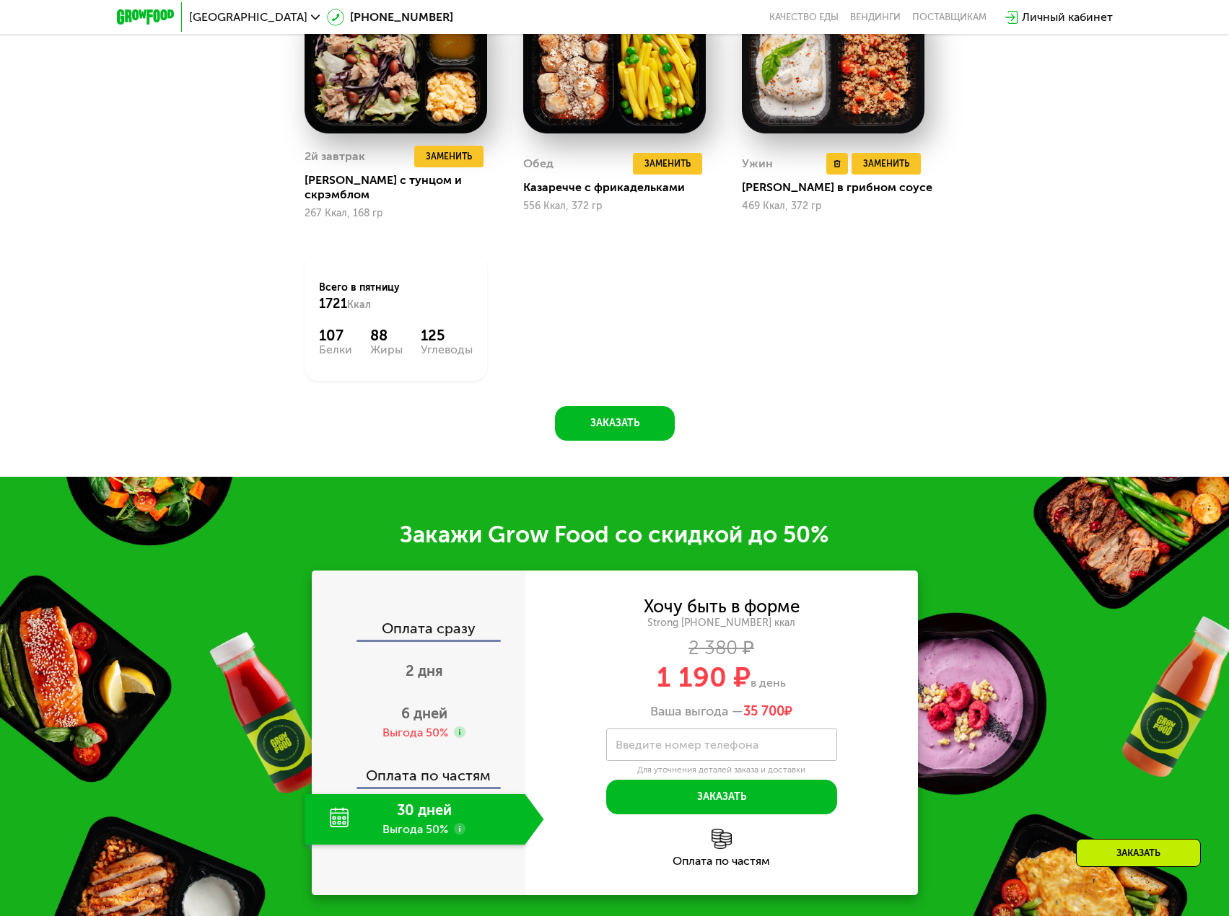
scroll to position [1798, 0]
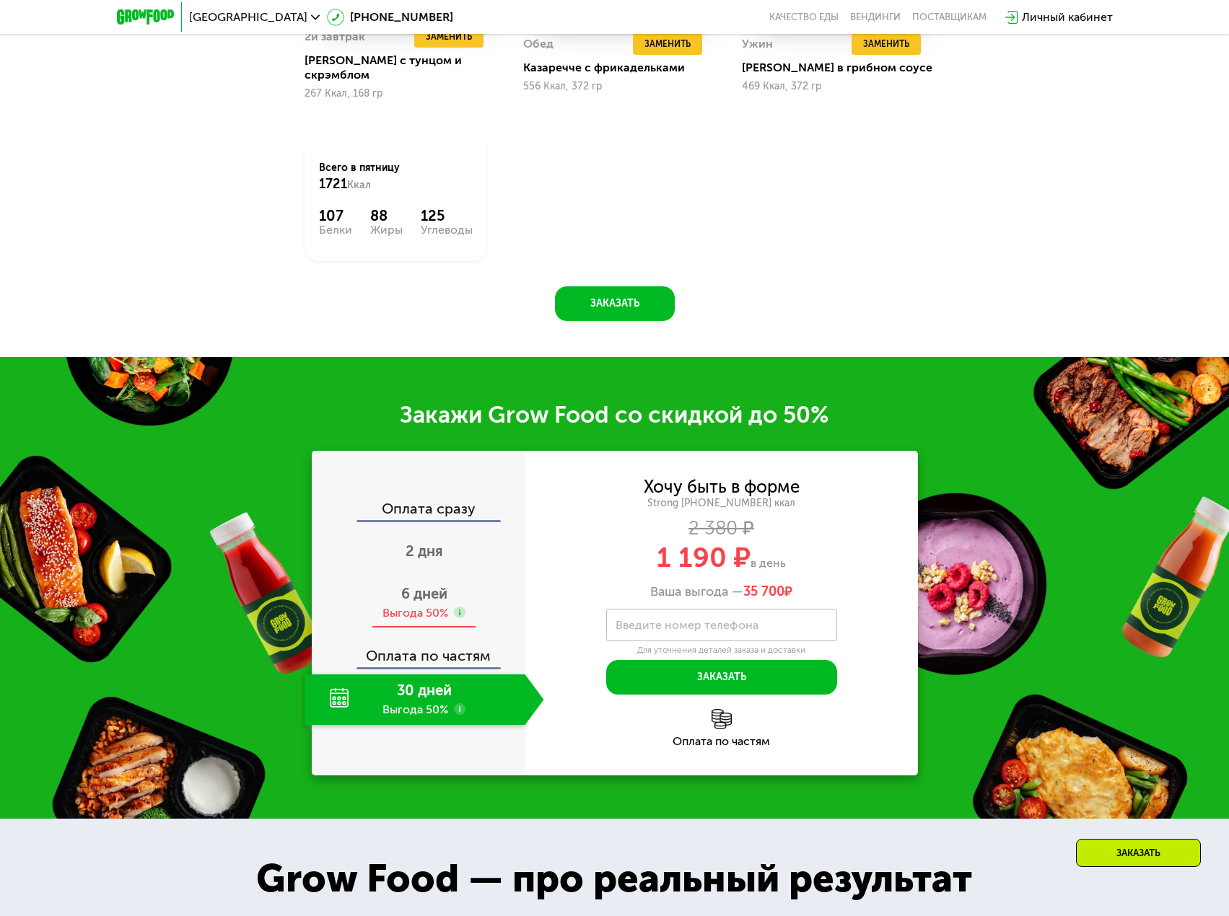
click at [446, 587] on span "6 дней" at bounding box center [424, 593] width 46 height 17
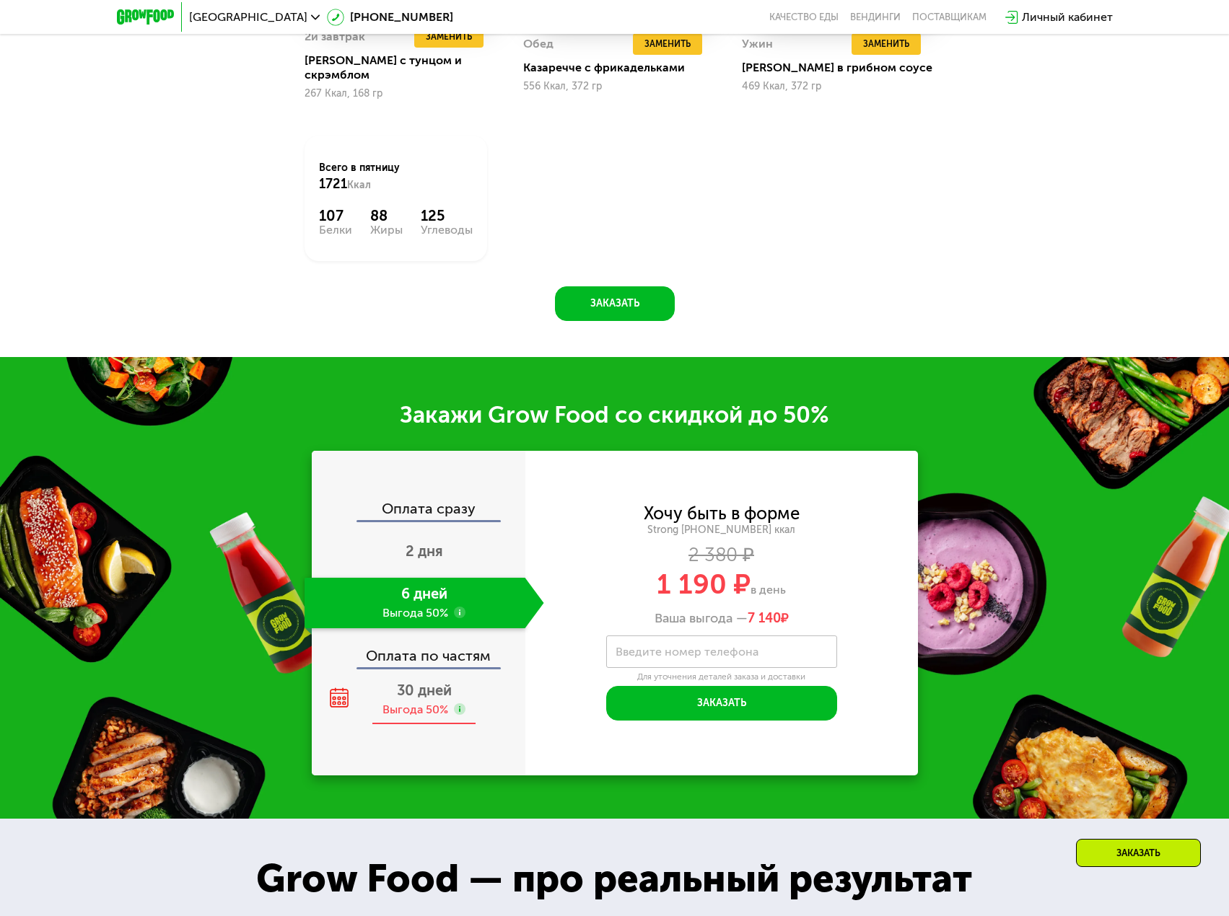
click at [413, 688] on span "30 дней" at bounding box center [424, 690] width 55 height 17
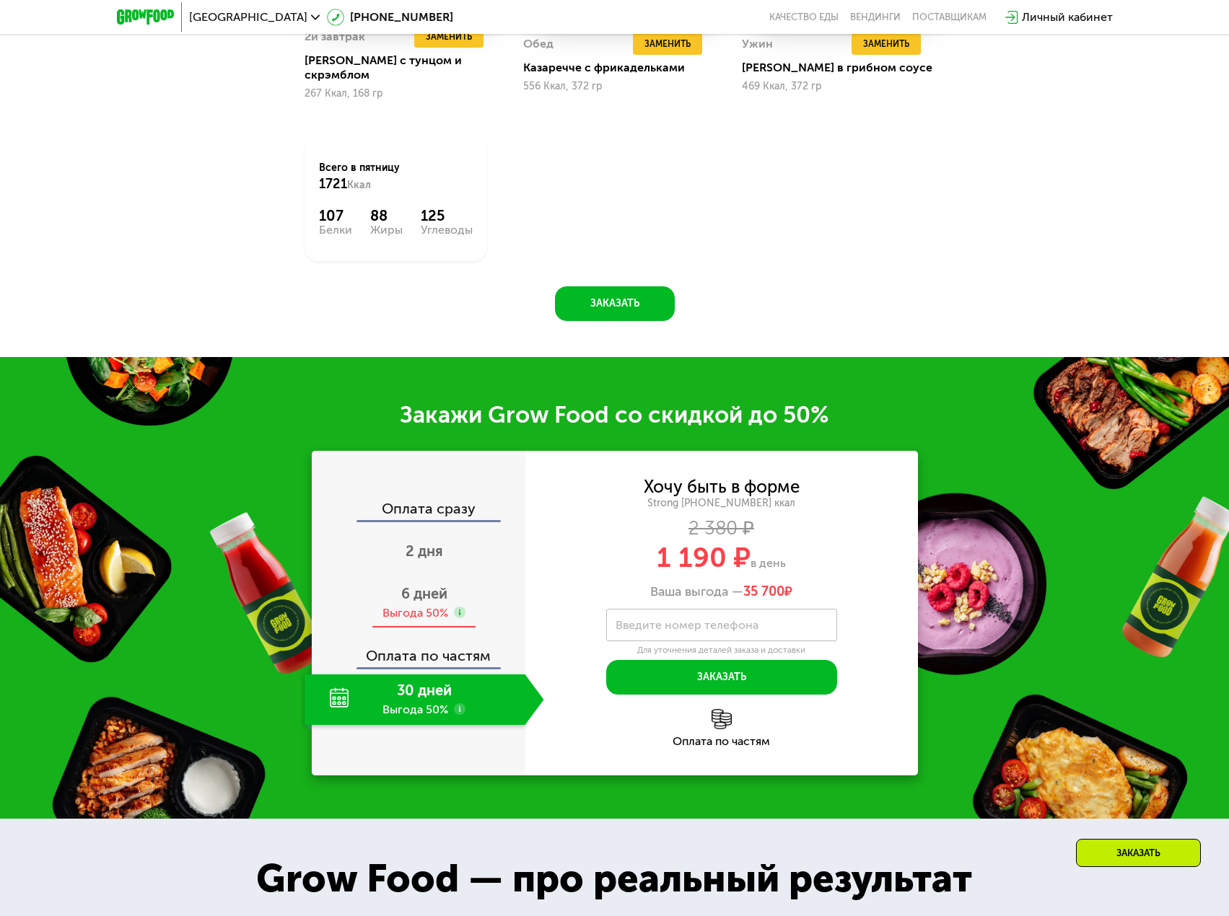
click at [418, 593] on div "6 дней Выгода 50%" at bounding box center [425, 603] width 240 height 51
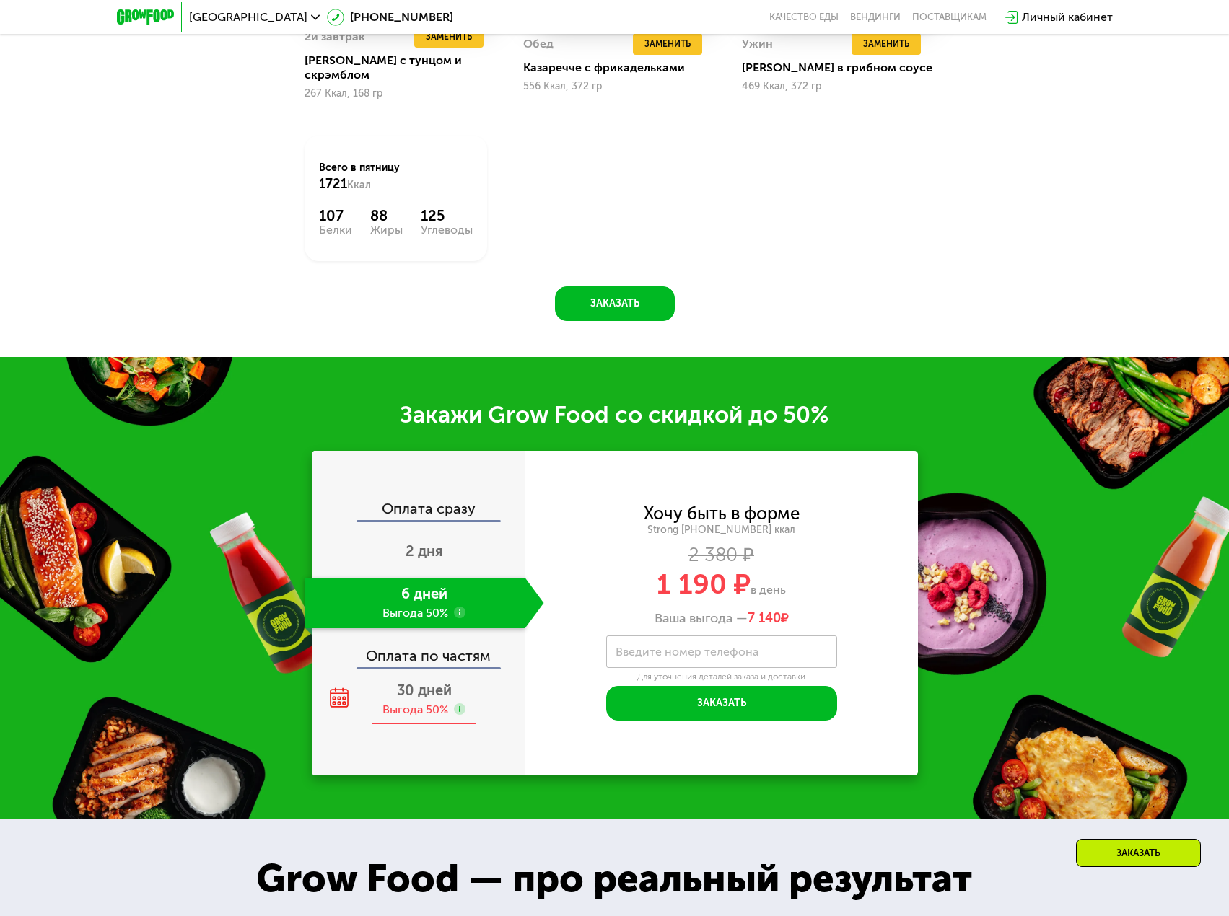
click at [413, 702] on div "Выгода 50%" at bounding box center [415, 710] width 66 height 16
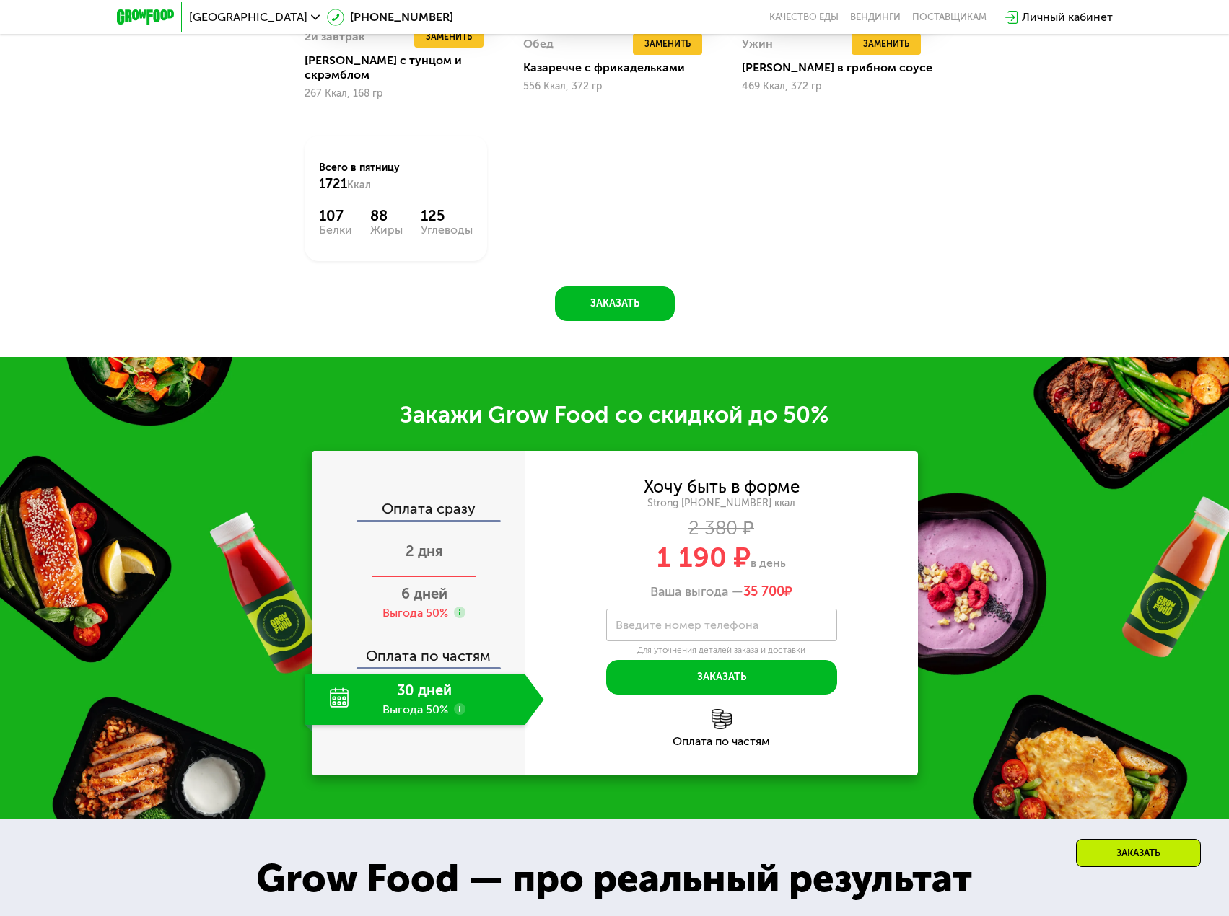
click at [411, 543] on span "2 дня" at bounding box center [425, 551] width 38 height 17
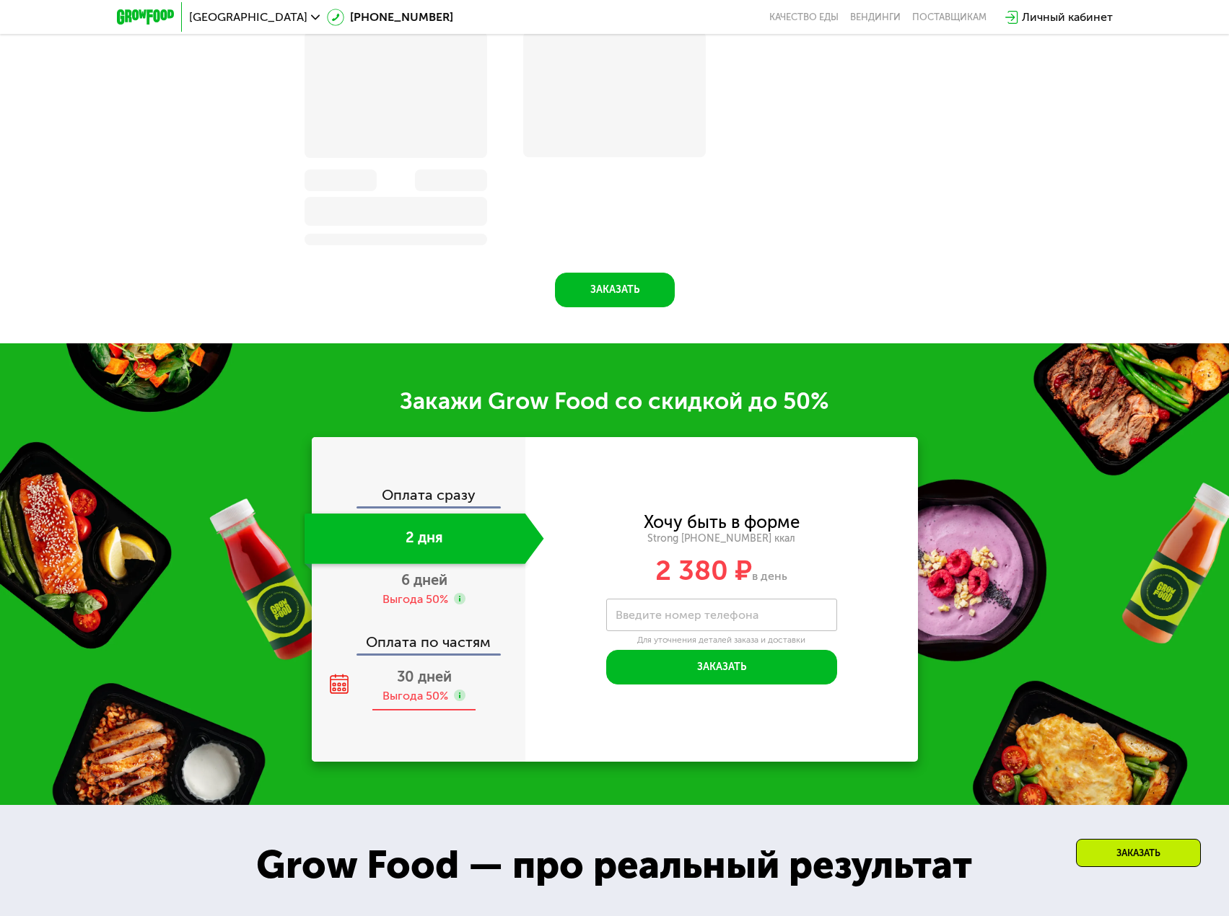
scroll to position [1625, 0]
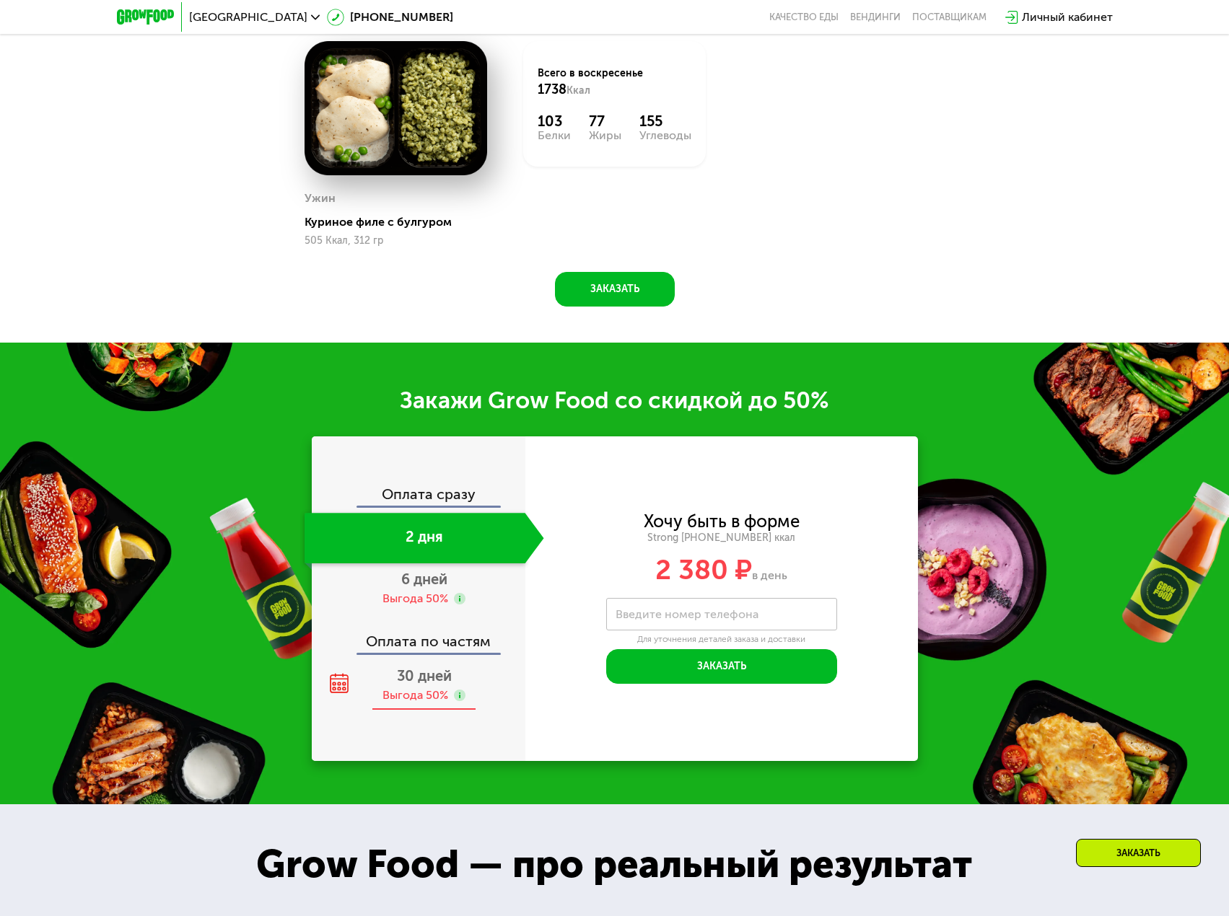
click at [412, 690] on div "30 дней Выгода 50%" at bounding box center [425, 685] width 240 height 51
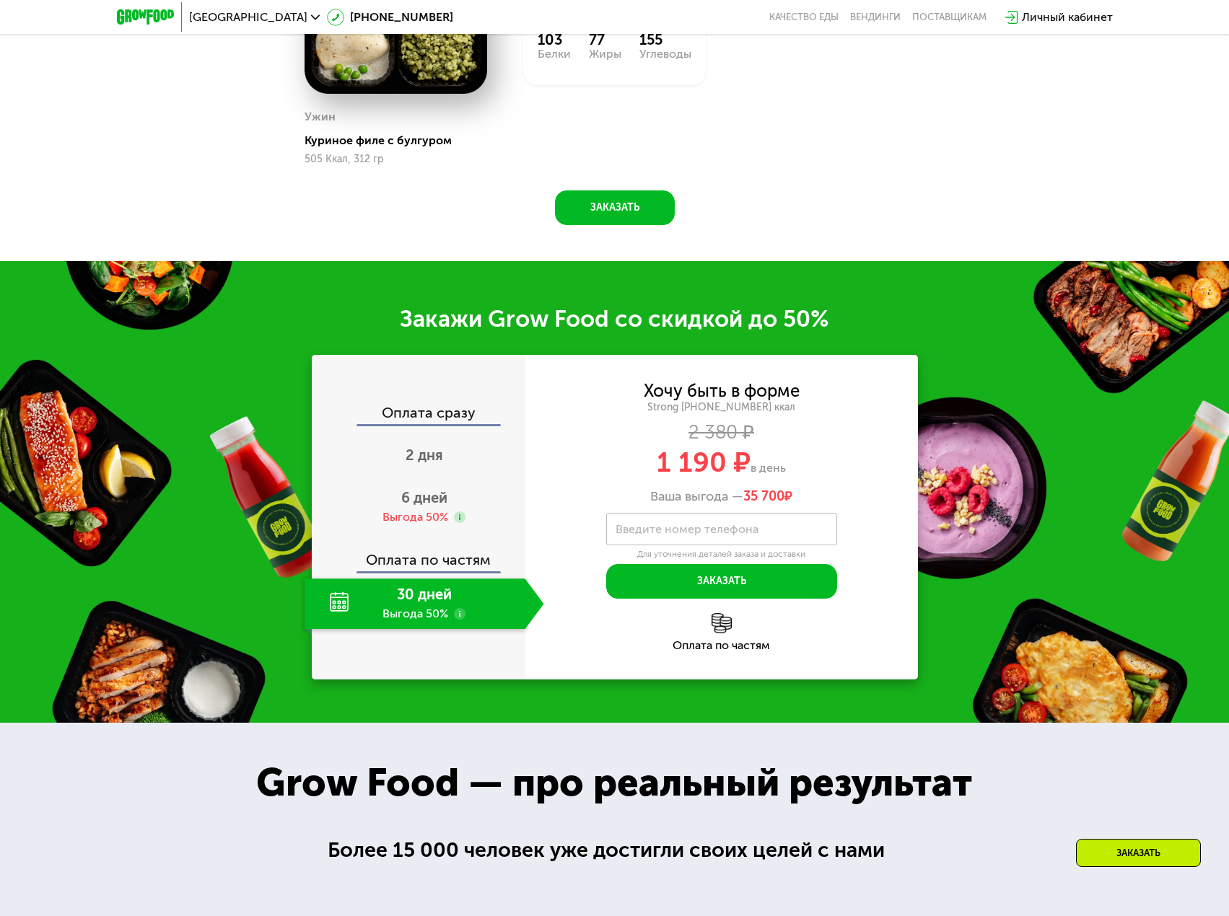
scroll to position [1697, 0]
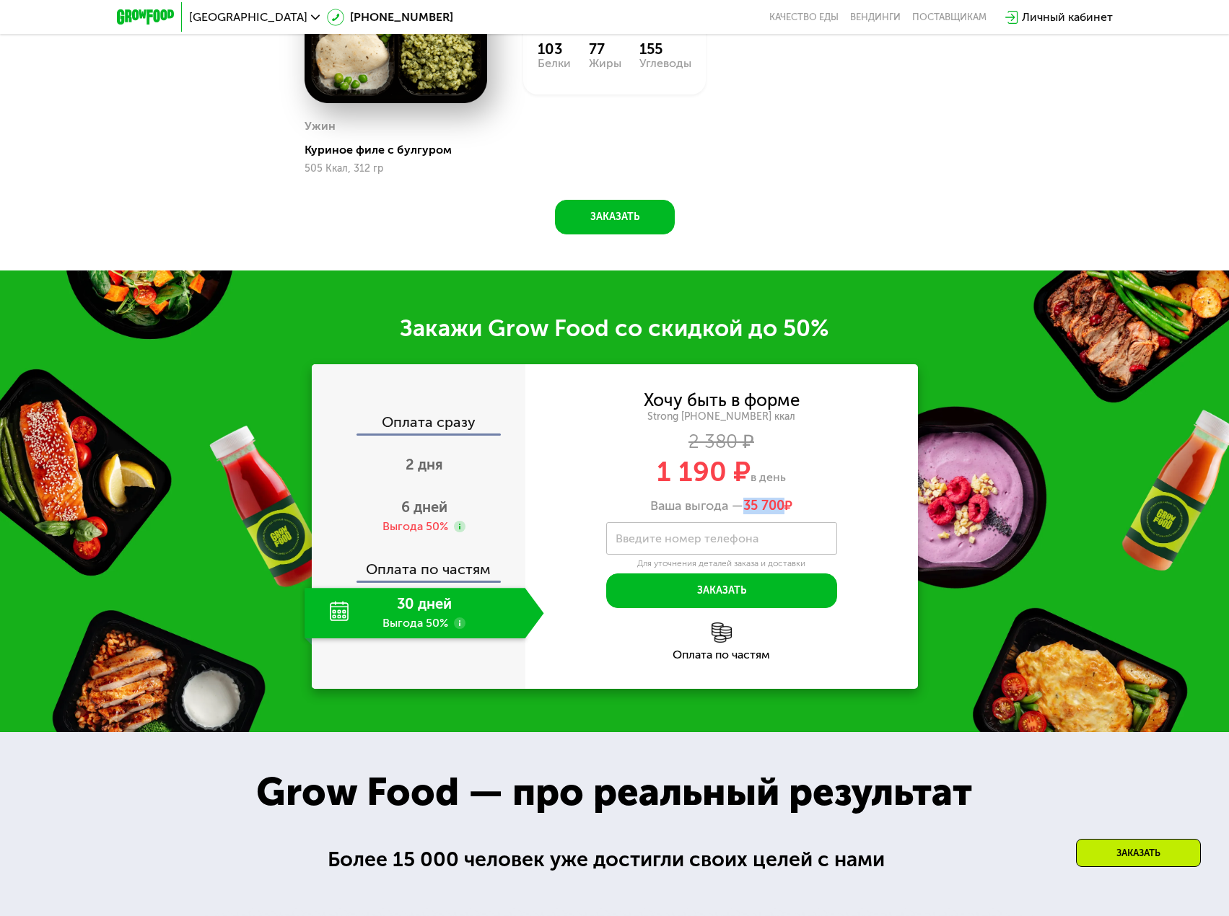
drag, startPoint x: 746, startPoint y: 509, endPoint x: 785, endPoint y: 509, distance: 39.0
click at [785, 509] on span "35 700 ₽" at bounding box center [767, 507] width 49 height 16
click at [852, 771] on div "Grow Food — про реальный результат" at bounding box center [614, 793] width 774 height 58
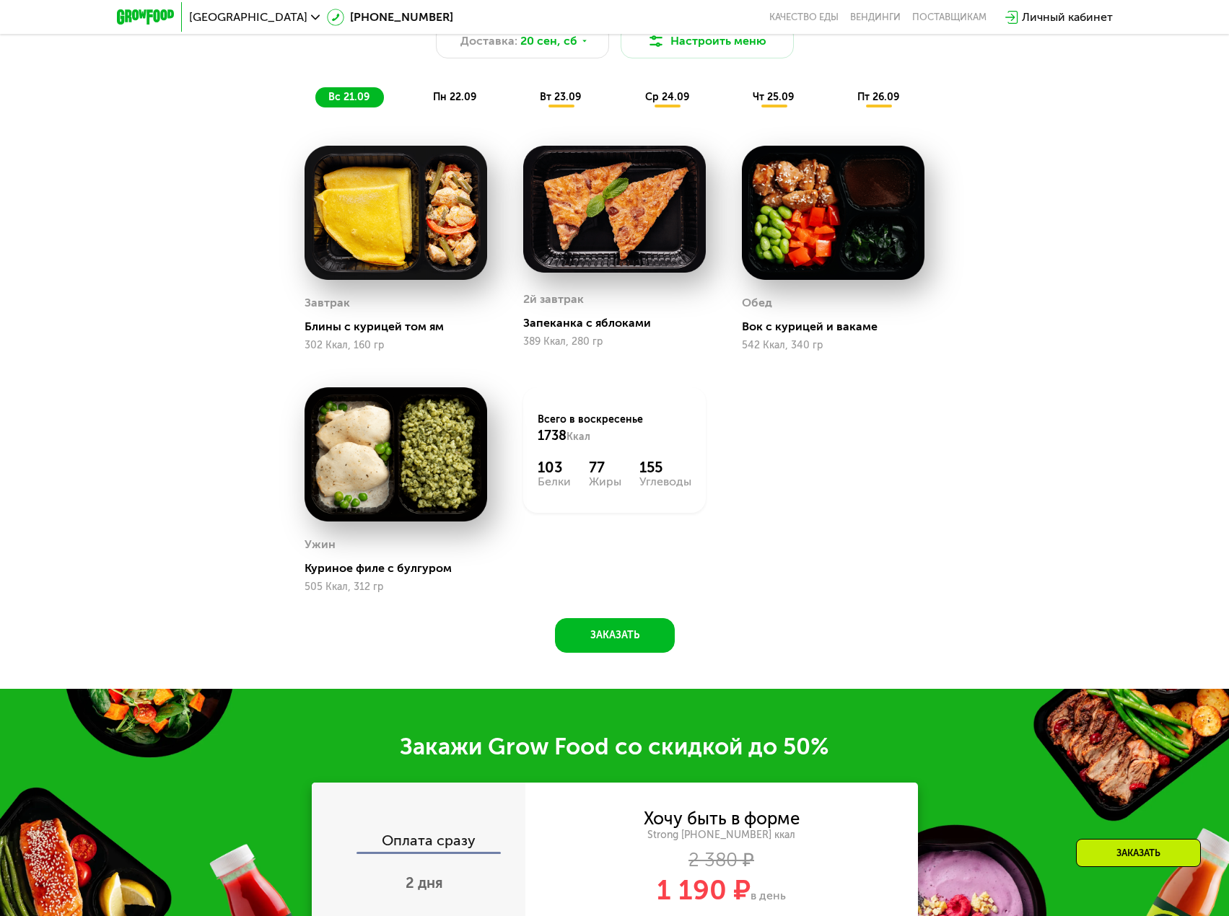
scroll to position [1264, 0]
